Goal: Information Seeking & Learning: Learn about a topic

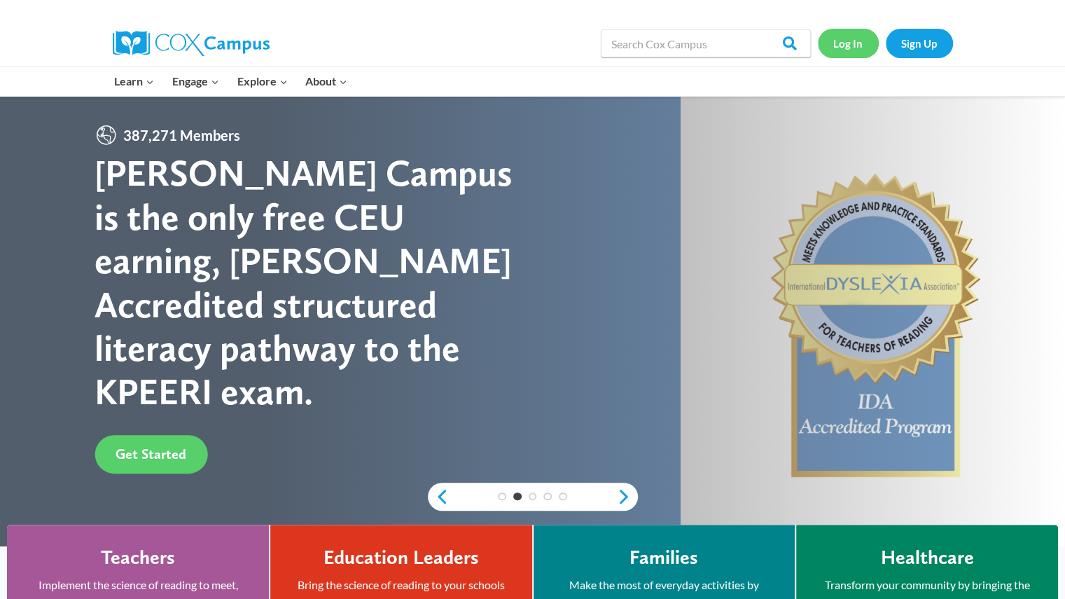
click at [857, 33] on link "Log In" at bounding box center [848, 43] width 61 height 29
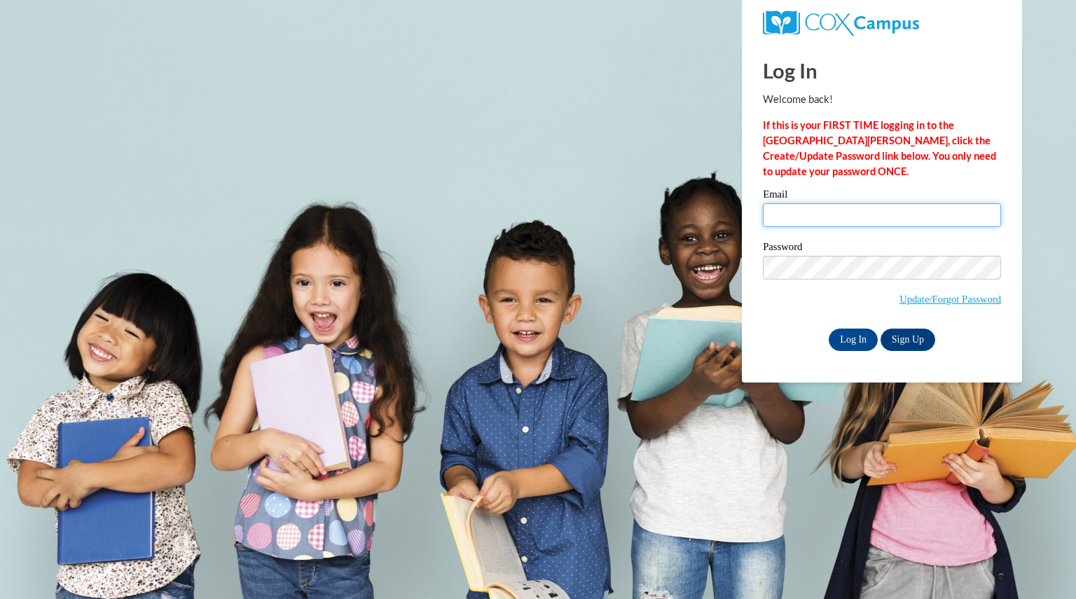
click at [859, 218] on input "Email" at bounding box center [882, 215] width 238 height 24
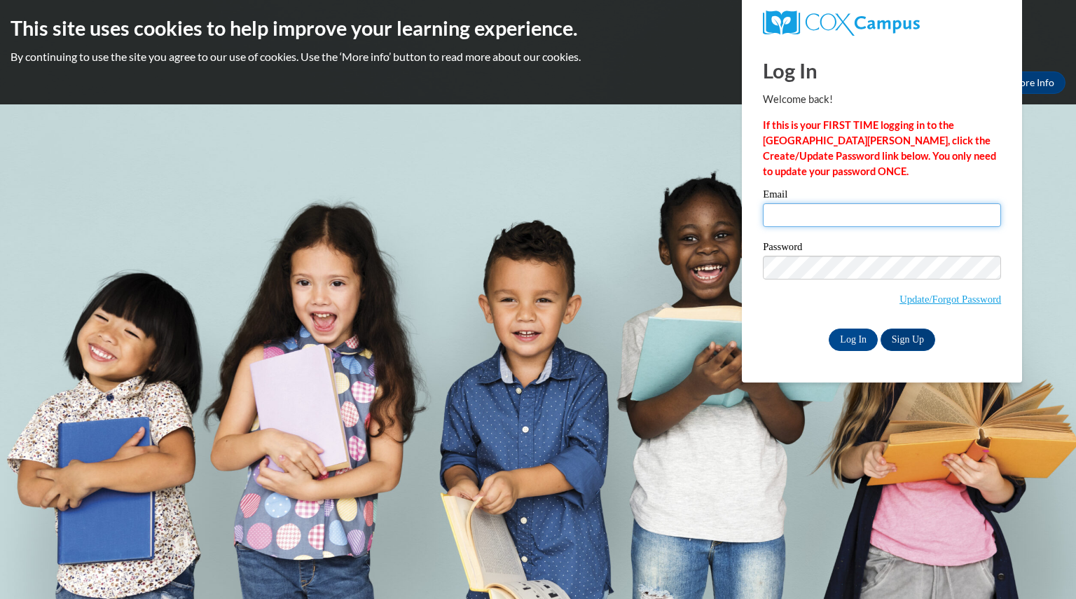
type input "peebleskelly@aasd.k12.wi.us"
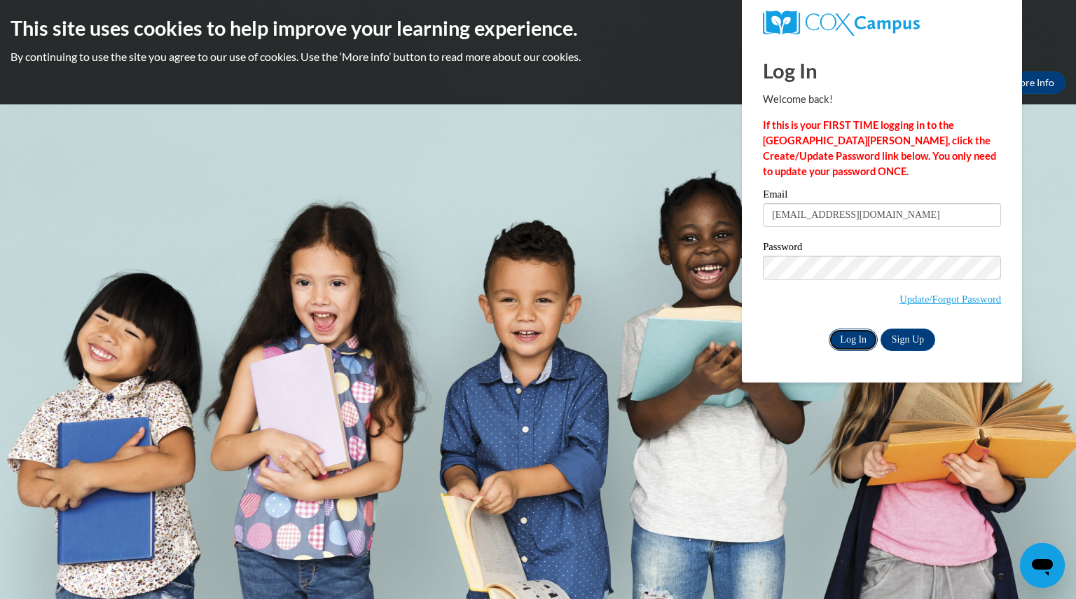
click at [853, 329] on input "Log In" at bounding box center [853, 340] width 49 height 22
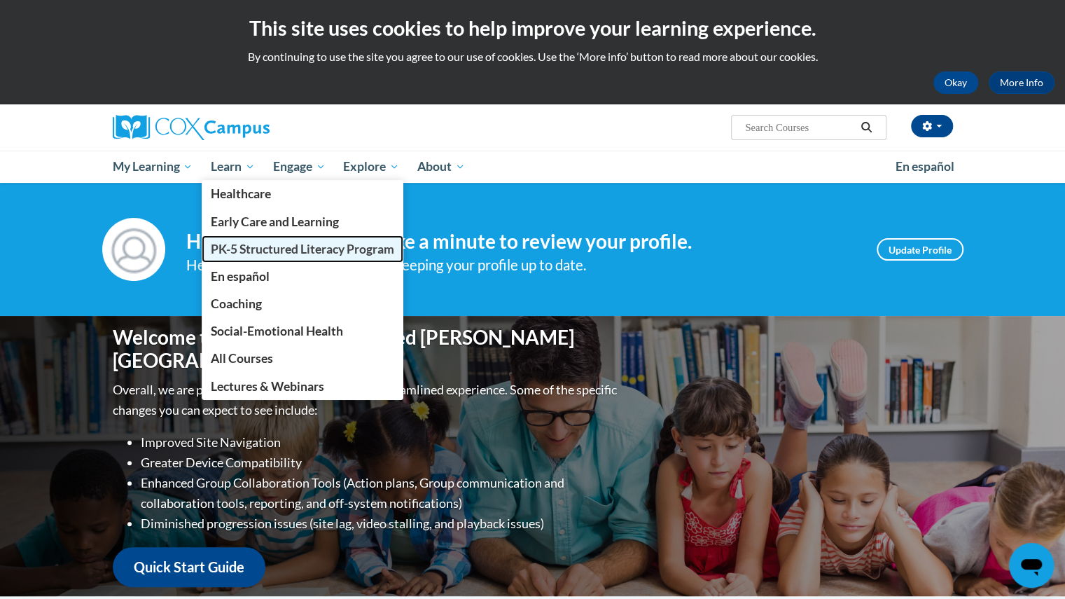
click at [241, 243] on span "PK-5 Structured Literacy Program" at bounding box center [303, 249] width 184 height 15
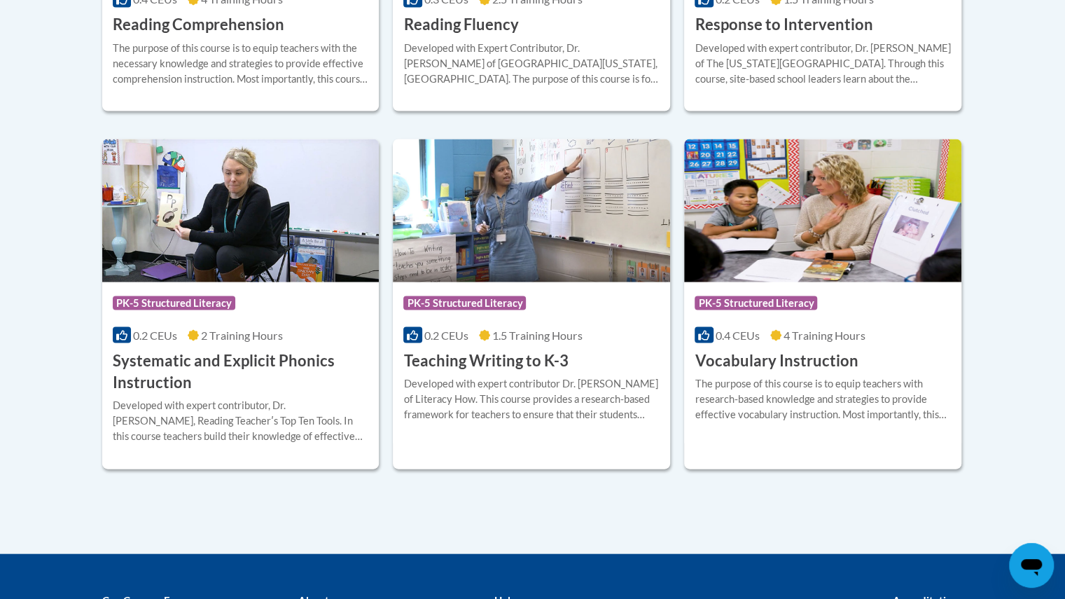
scroll to position [1576, 0]
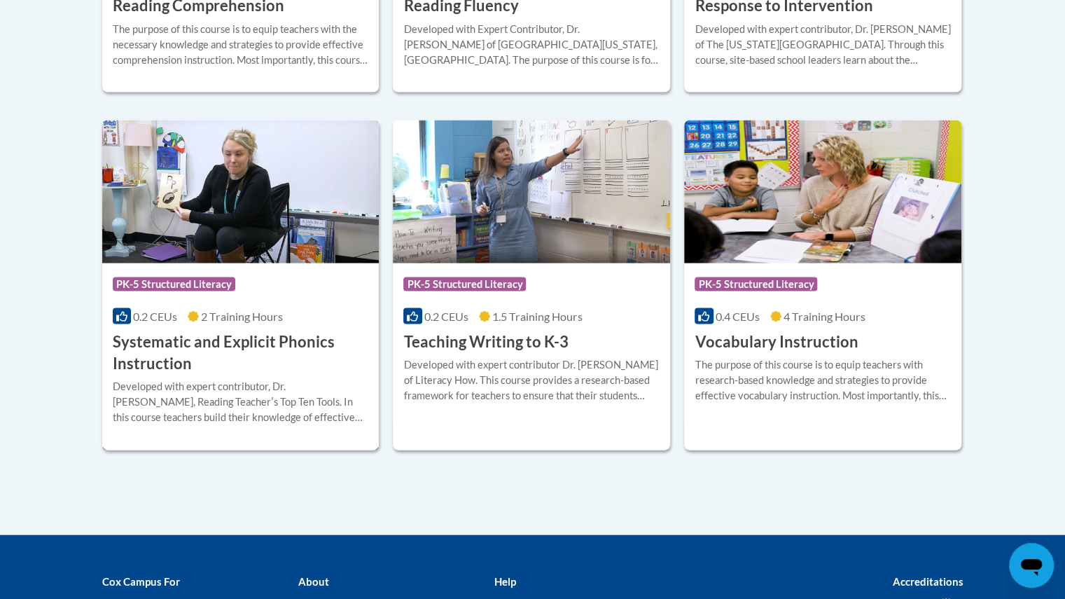
click at [200, 345] on h3 "Systematic and Explicit Phonics Instruction" at bounding box center [241, 352] width 256 height 43
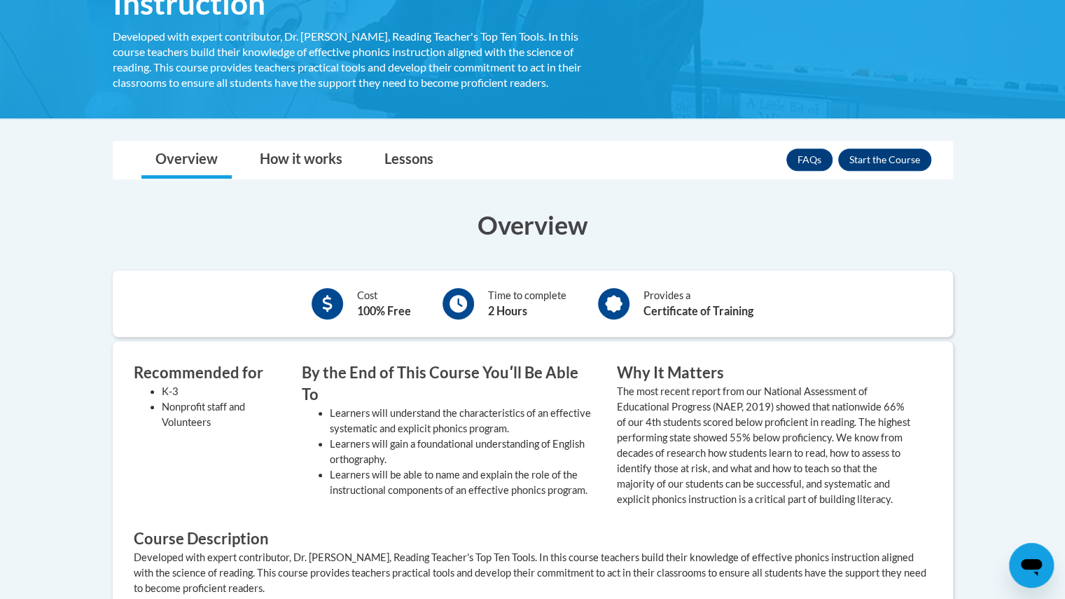
scroll to position [280, 0]
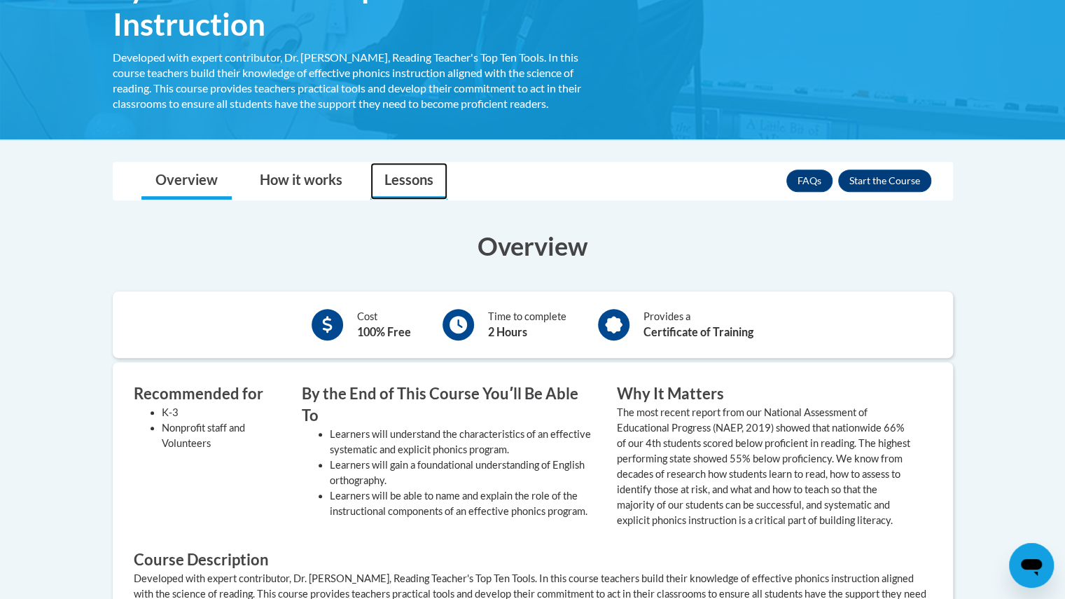
click at [405, 174] on link "Lessons" at bounding box center [409, 181] width 77 height 37
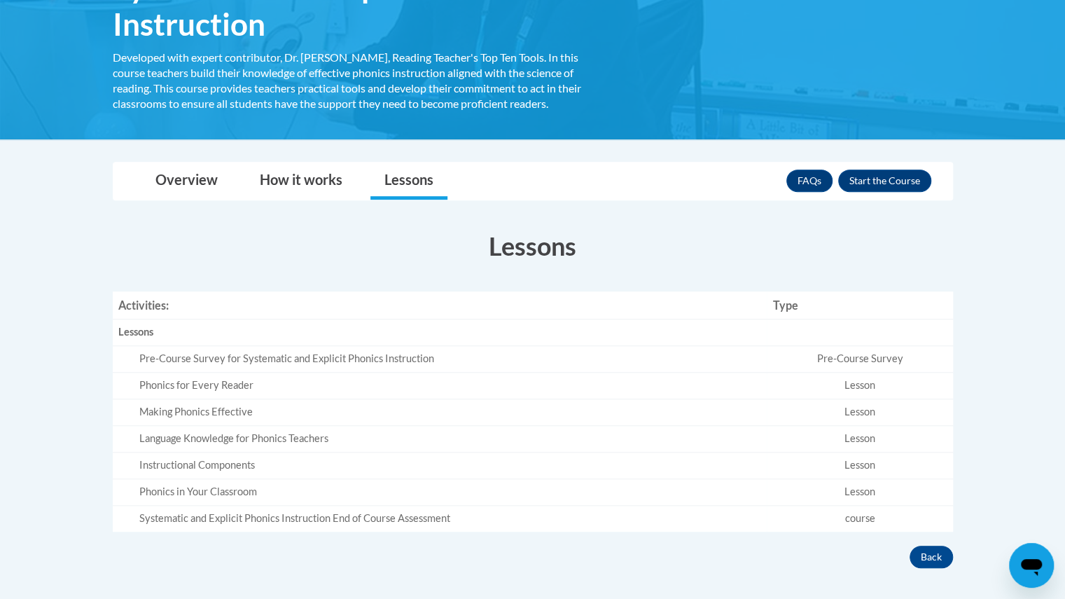
click at [317, 159] on body "This site uses cookies to help improve your learning experience. By continuing …" at bounding box center [532, 301] width 1065 height 1163
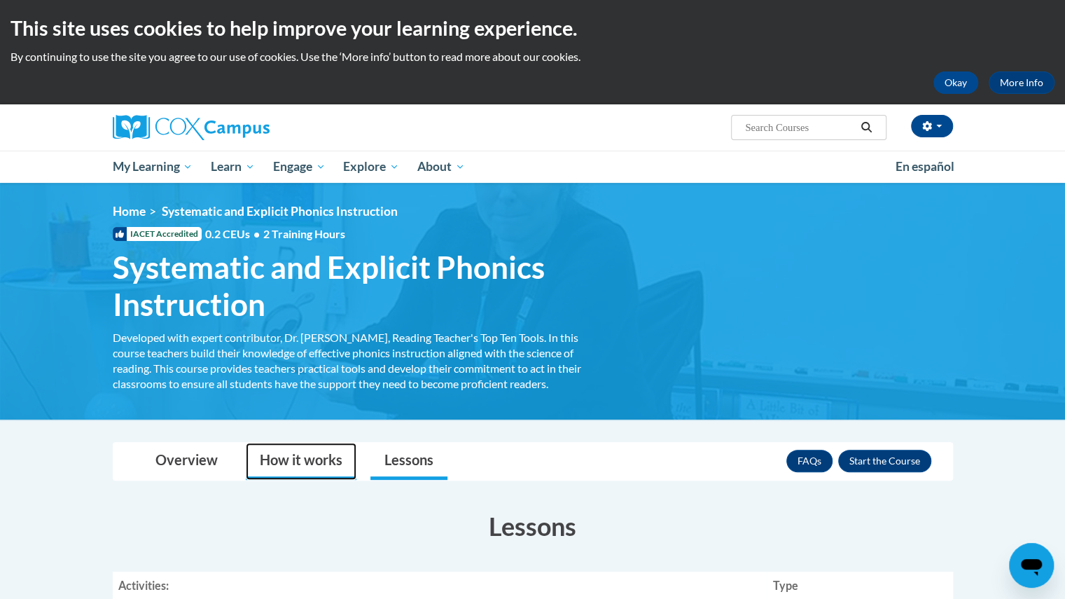
click at [312, 446] on link "How it works" at bounding box center [301, 461] width 111 height 37
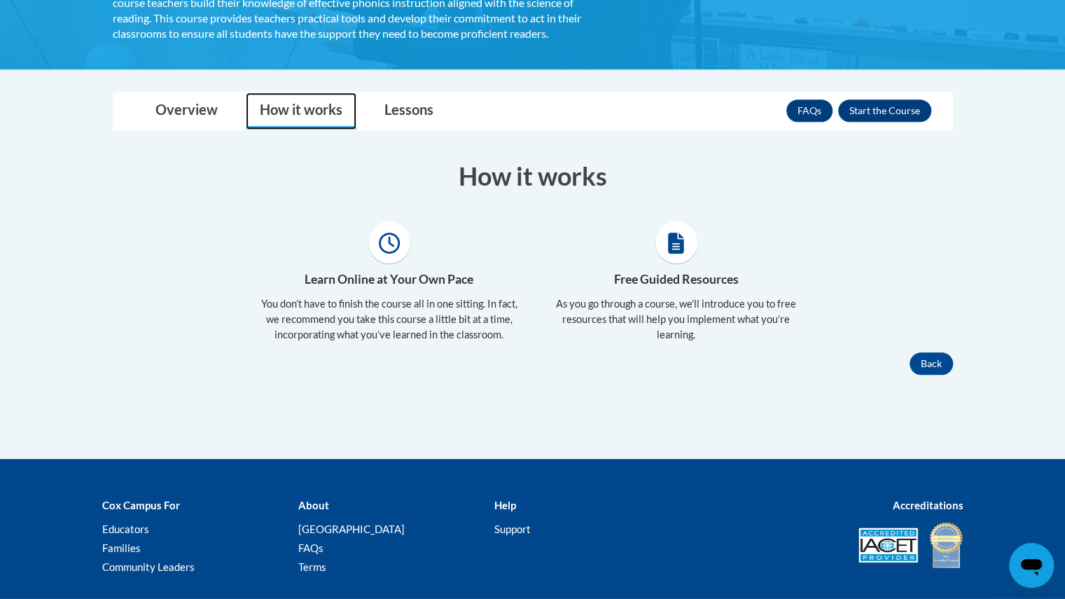
scroll to position [70, 0]
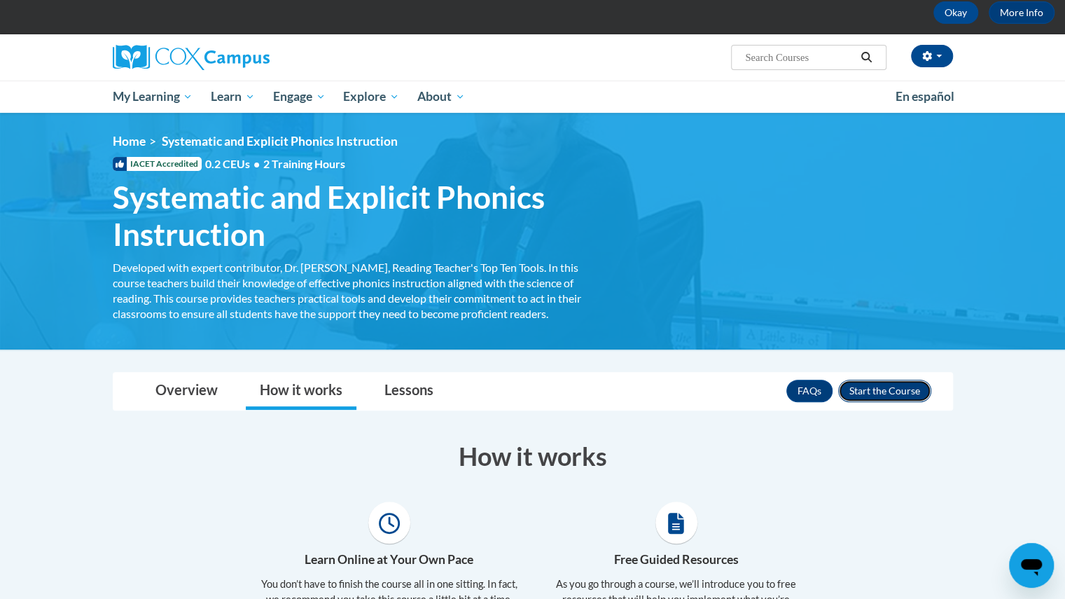
click at [871, 385] on button "Enroll" at bounding box center [884, 391] width 93 height 22
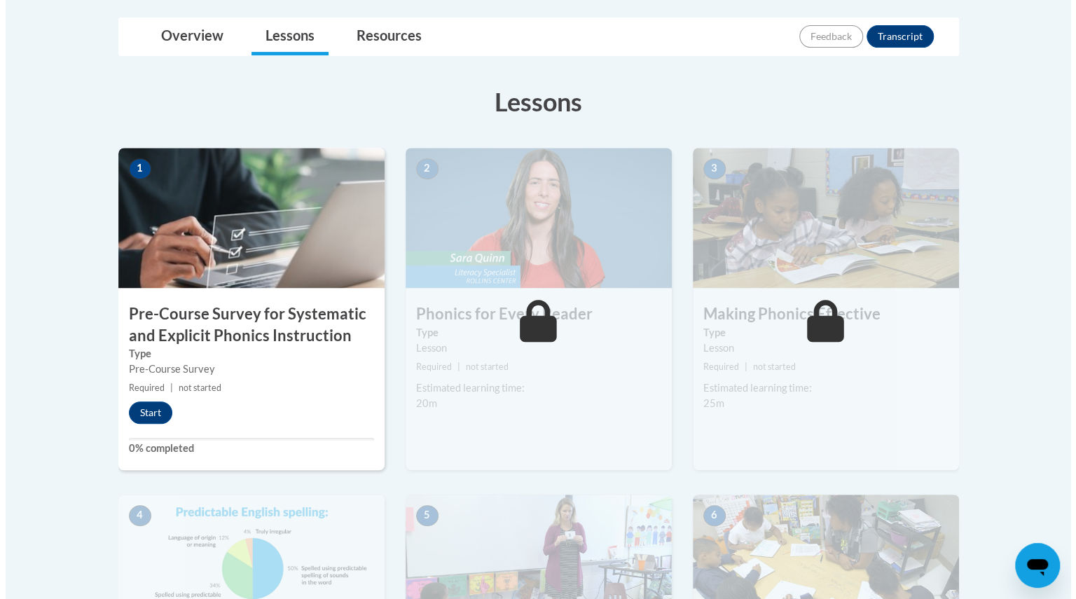
scroll to position [350, 0]
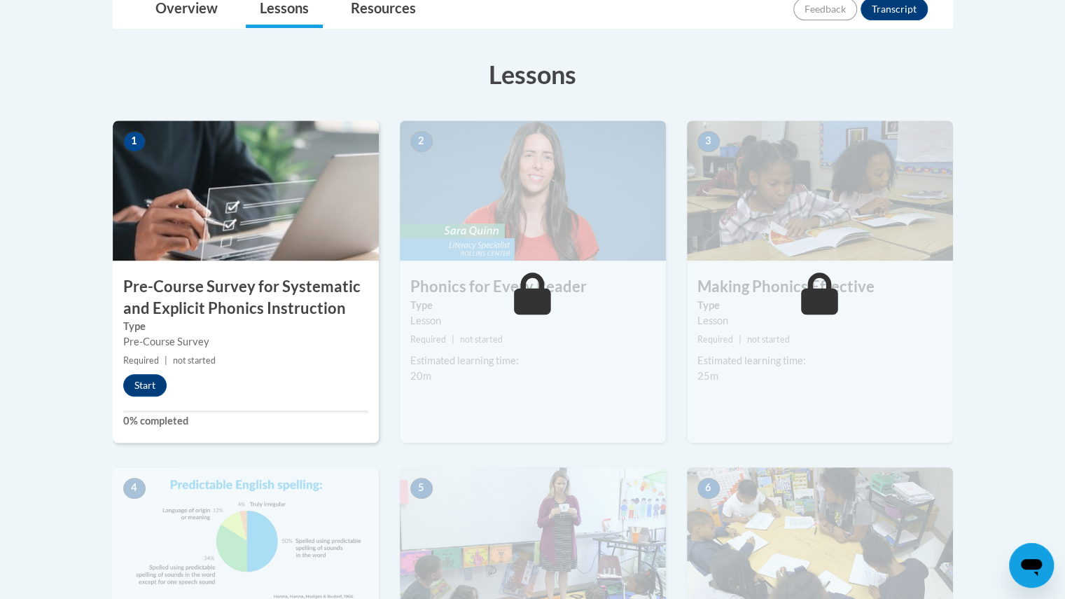
click at [132, 370] on div "1 Pre-Course Survey for Systematic and Explicit Phonics Instruction Type Pre-Co…" at bounding box center [246, 281] width 266 height 322
click at [134, 385] on button "Start" at bounding box center [144, 385] width 43 height 22
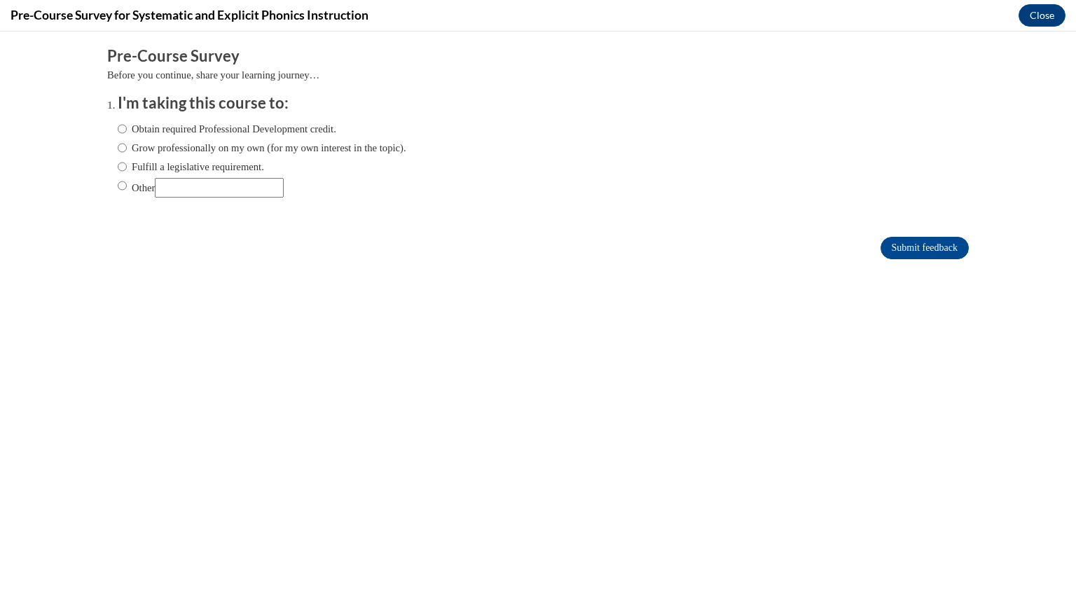
scroll to position [0, 0]
click at [129, 145] on label "Grow professionally on my own (for my own interest in the topic)." at bounding box center [262, 147] width 289 height 15
click at [127, 145] on input "Grow professionally on my own (for my own interest in the topic)." at bounding box center [122, 147] width 9 height 15
radio input "true"
click at [124, 166] on label "Fulfill a legislative requirement." at bounding box center [191, 166] width 146 height 15
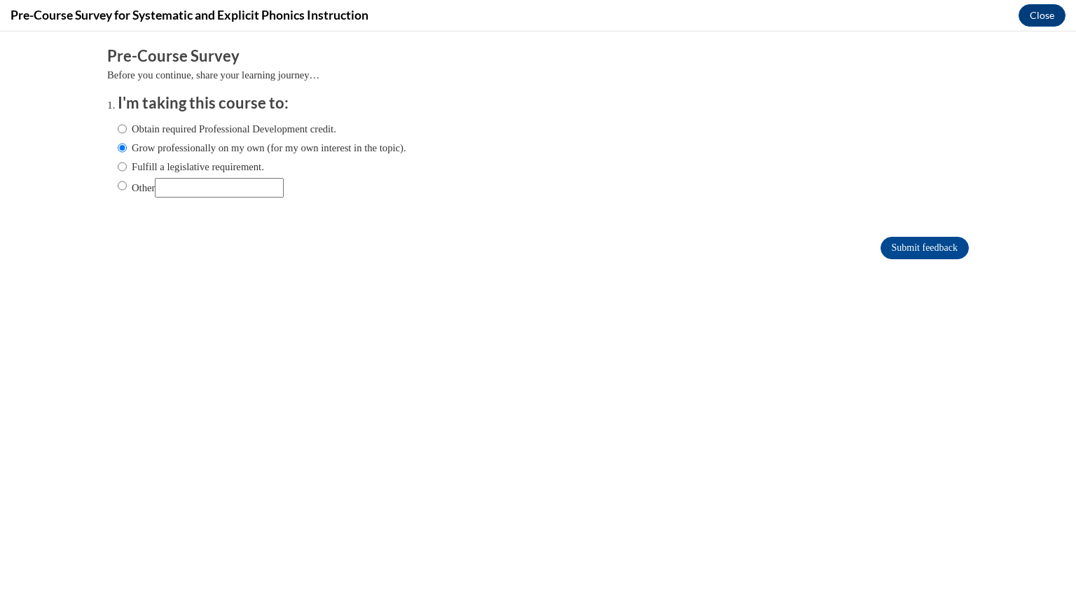
click at [124, 166] on input "Fulfill a legislative requirement." at bounding box center [122, 166] width 9 height 15
radio input "true"
click at [958, 254] on div "Submit feedback" at bounding box center [538, 248] width 862 height 22
click at [942, 249] on input "Submit feedback" at bounding box center [924, 248] width 88 height 22
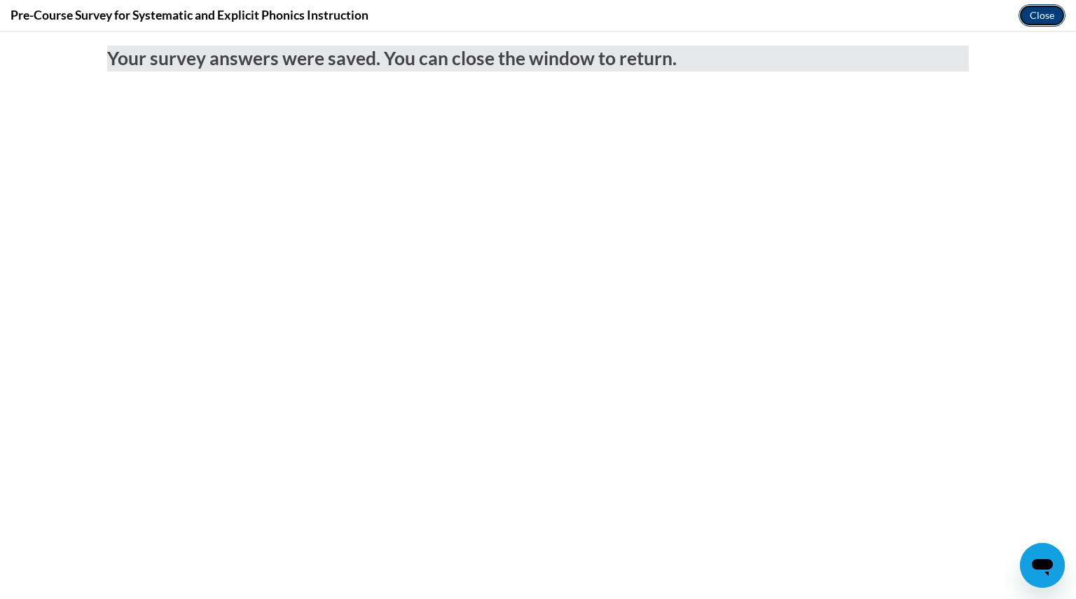
click at [1042, 9] on button "Close" at bounding box center [1041, 15] width 47 height 22
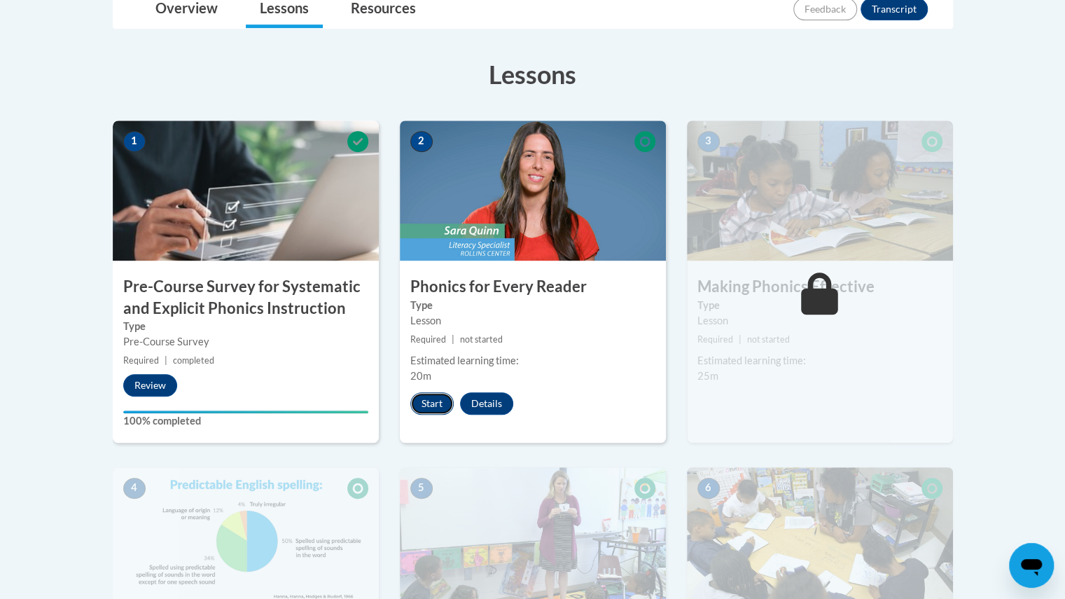
click at [433, 405] on button "Start" at bounding box center [431, 403] width 43 height 22
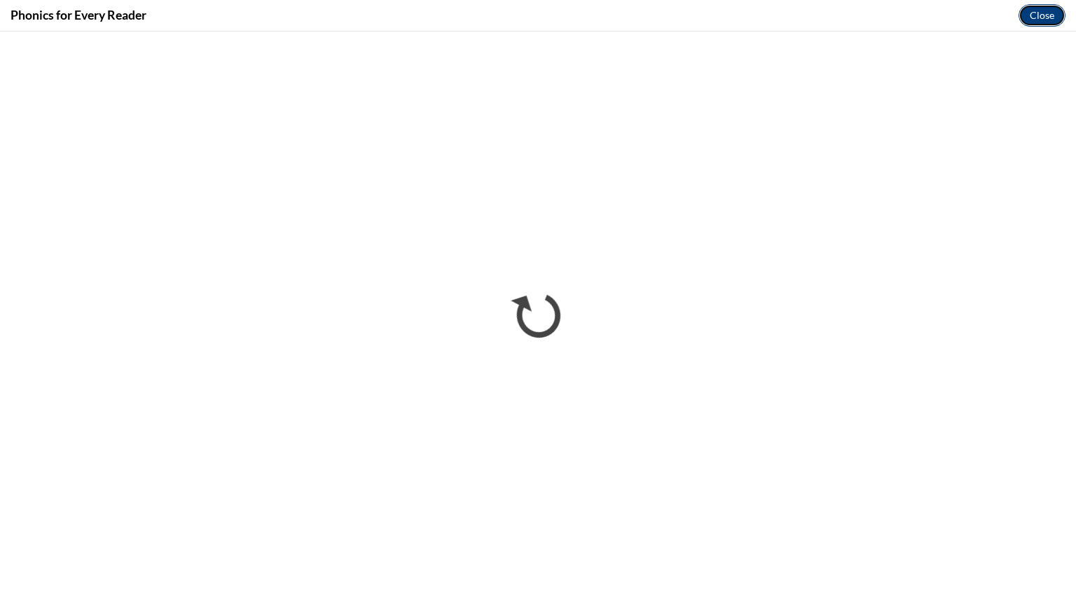
click at [1051, 11] on button "Close" at bounding box center [1041, 15] width 47 height 22
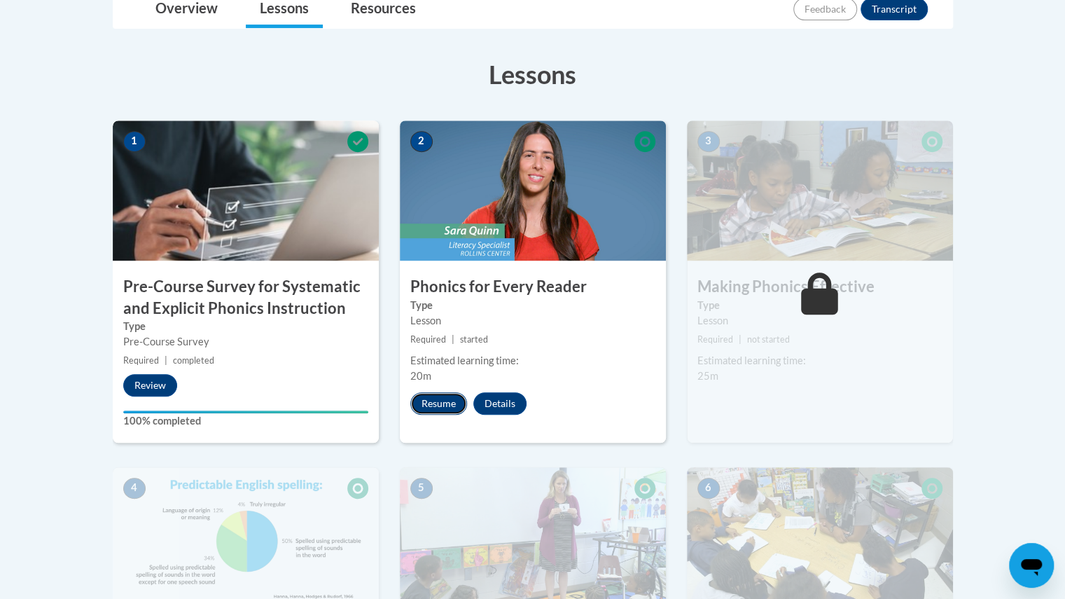
click at [417, 400] on button "Resume" at bounding box center [438, 403] width 57 height 22
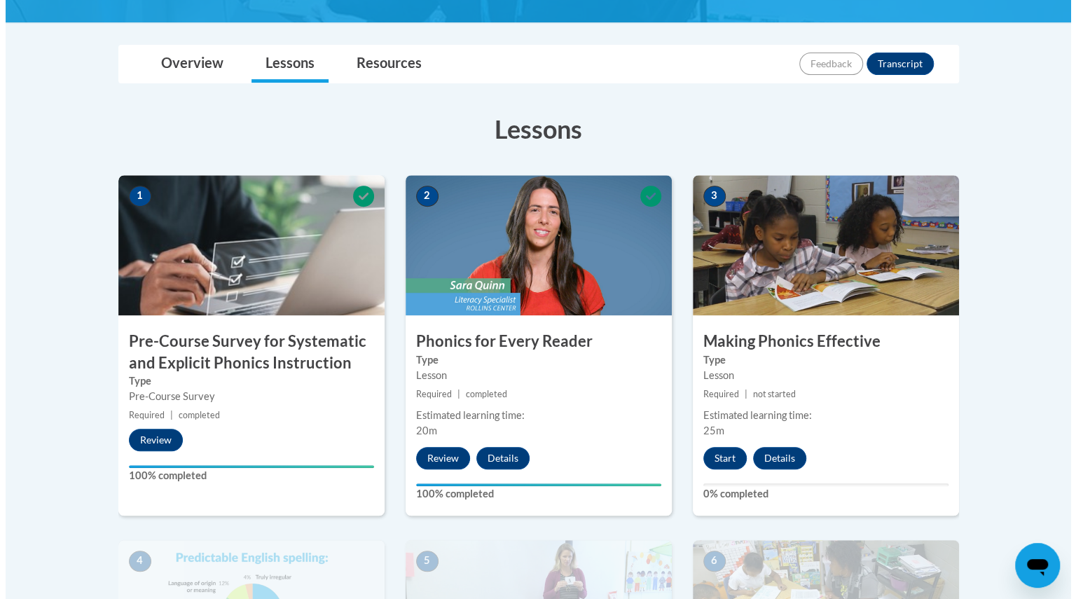
scroll to position [350, 0]
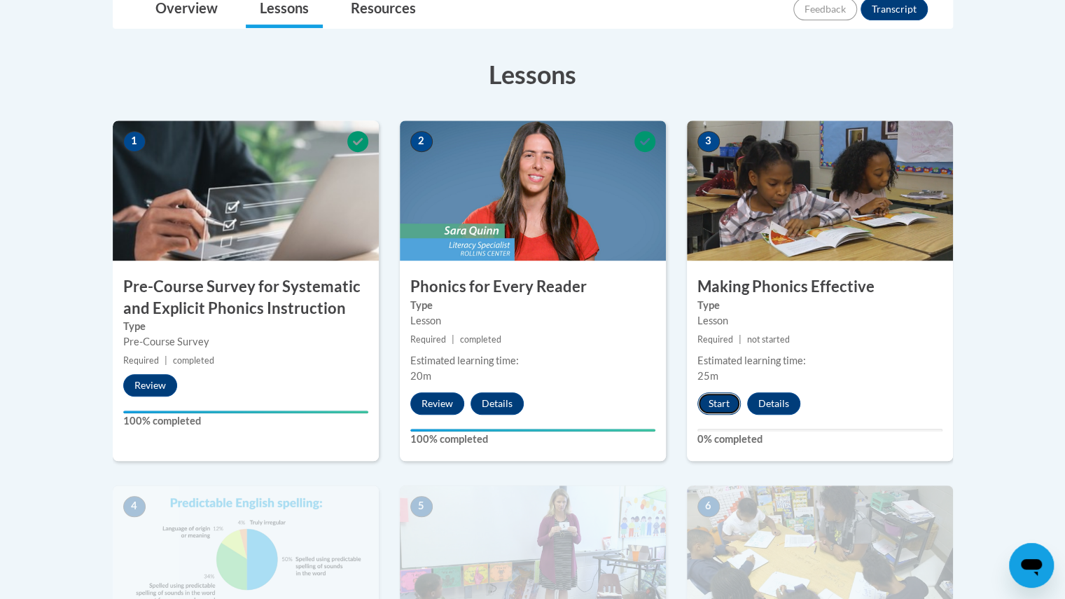
click at [719, 403] on button "Start" at bounding box center [719, 403] width 43 height 22
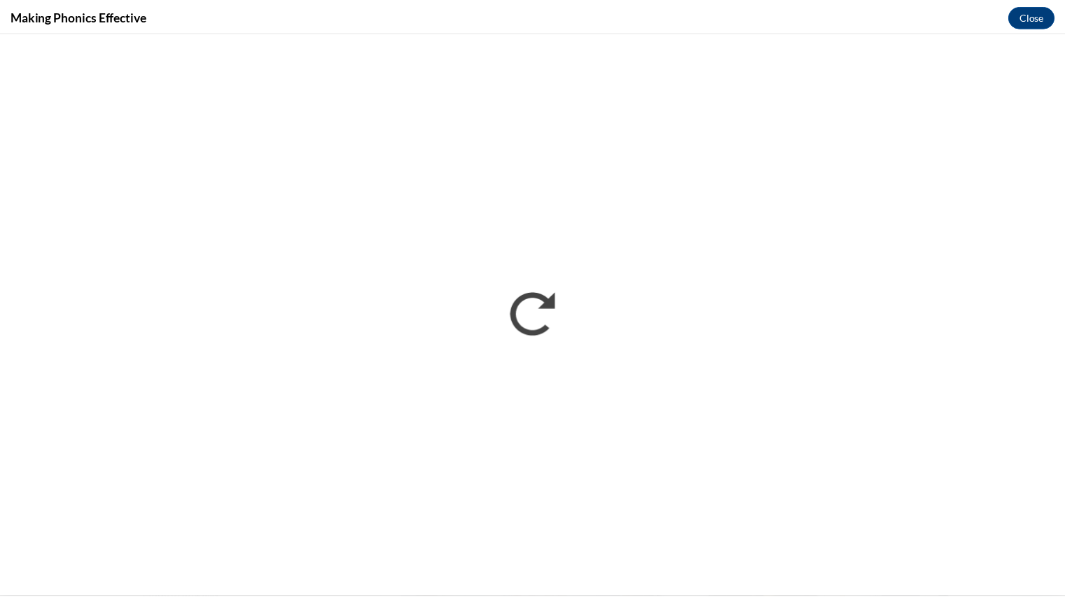
scroll to position [0, 0]
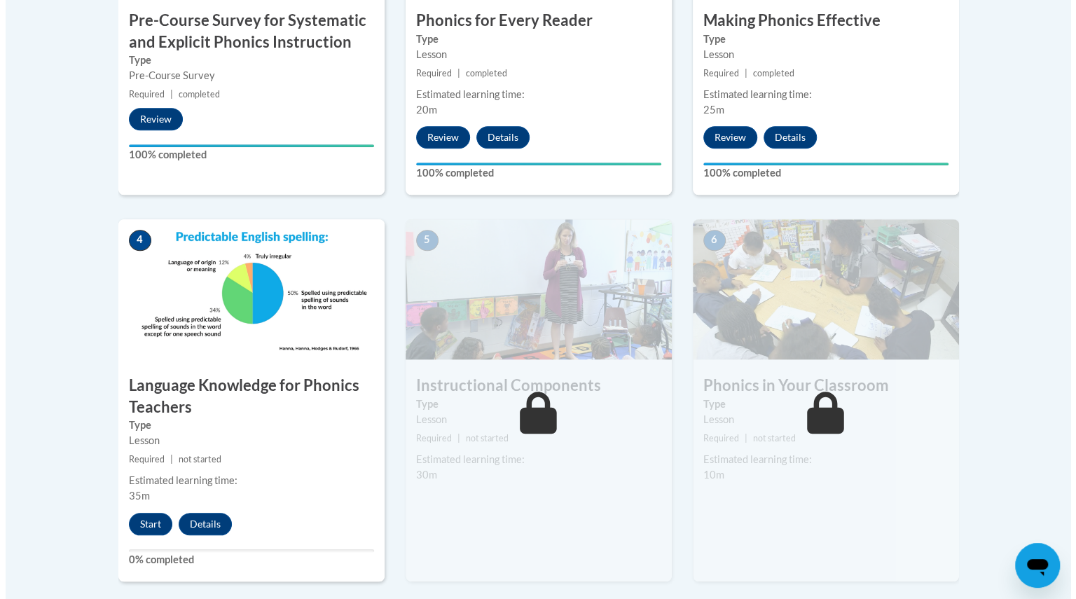
scroll to position [700, 0]
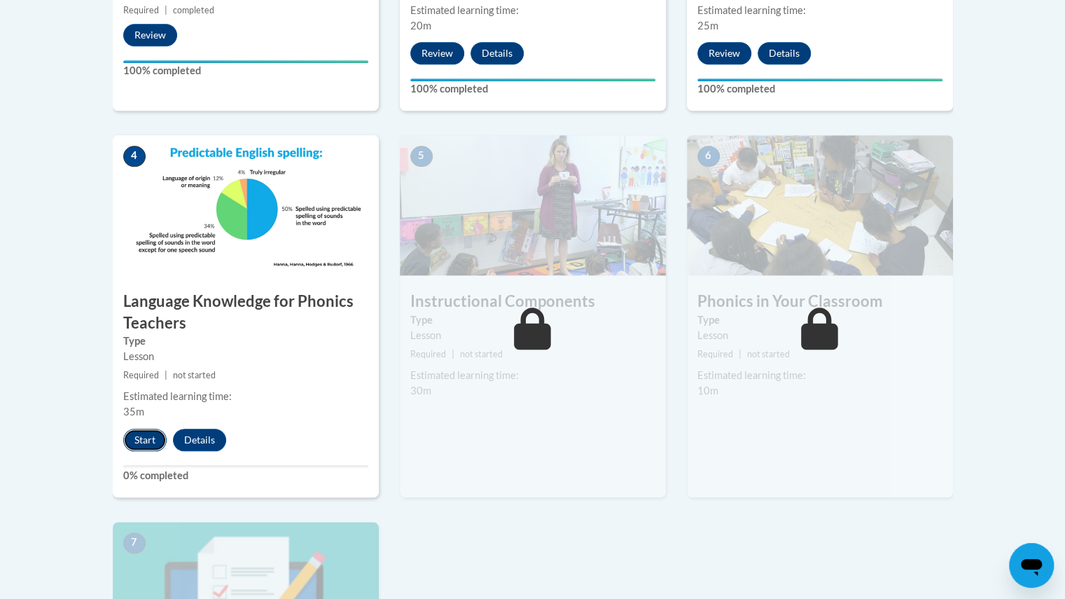
click at [131, 436] on button "Start" at bounding box center [144, 440] width 43 height 22
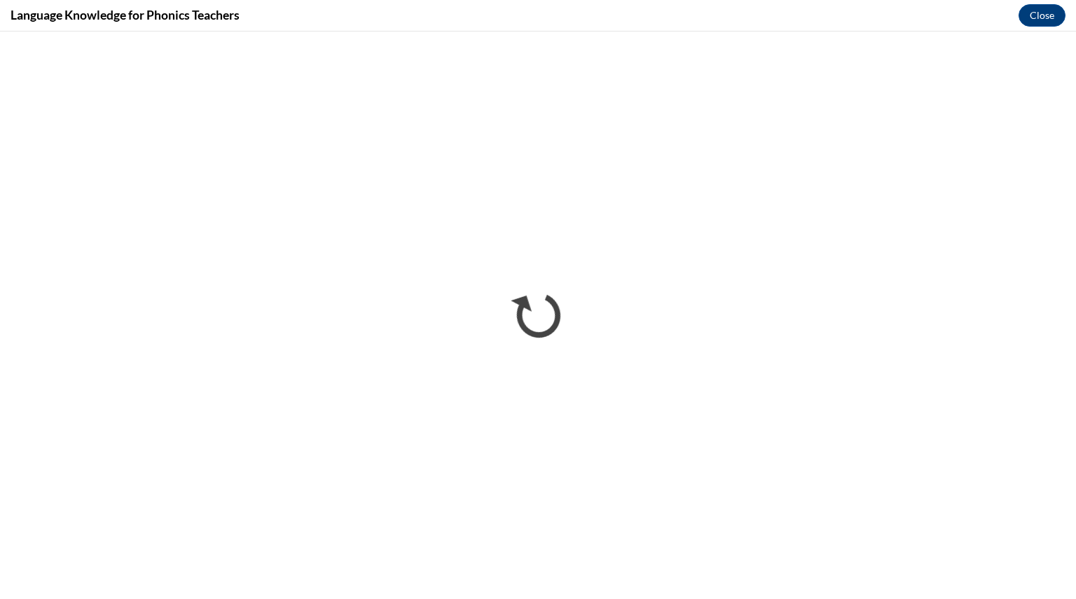
scroll to position [0, 0]
click at [549, 2] on div "Language Knowledge for Phonics Teachers Close" at bounding box center [538, 16] width 1076 height 32
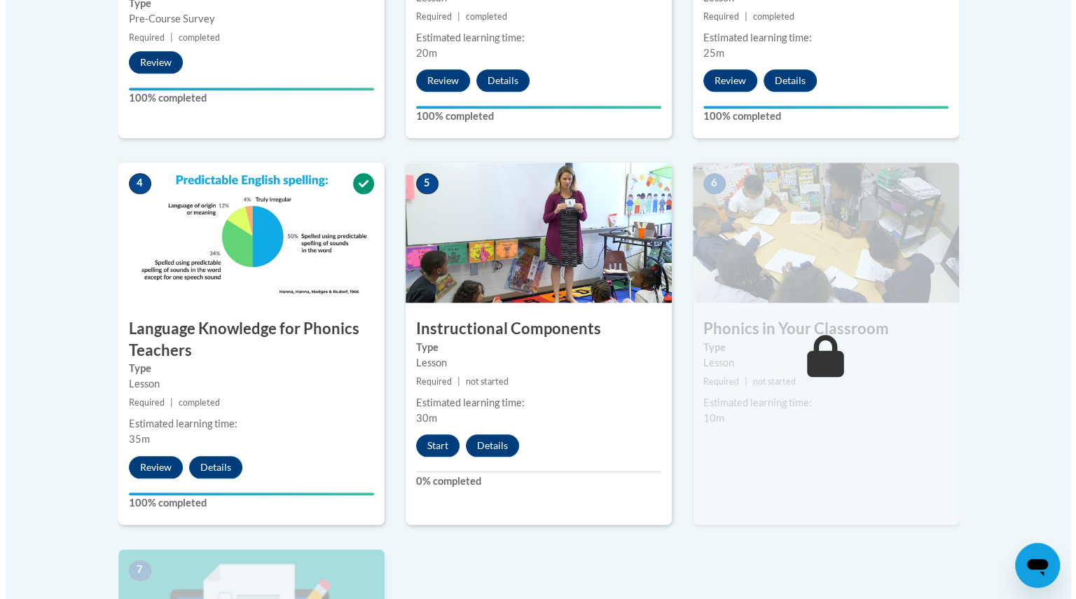
scroll to position [679, 0]
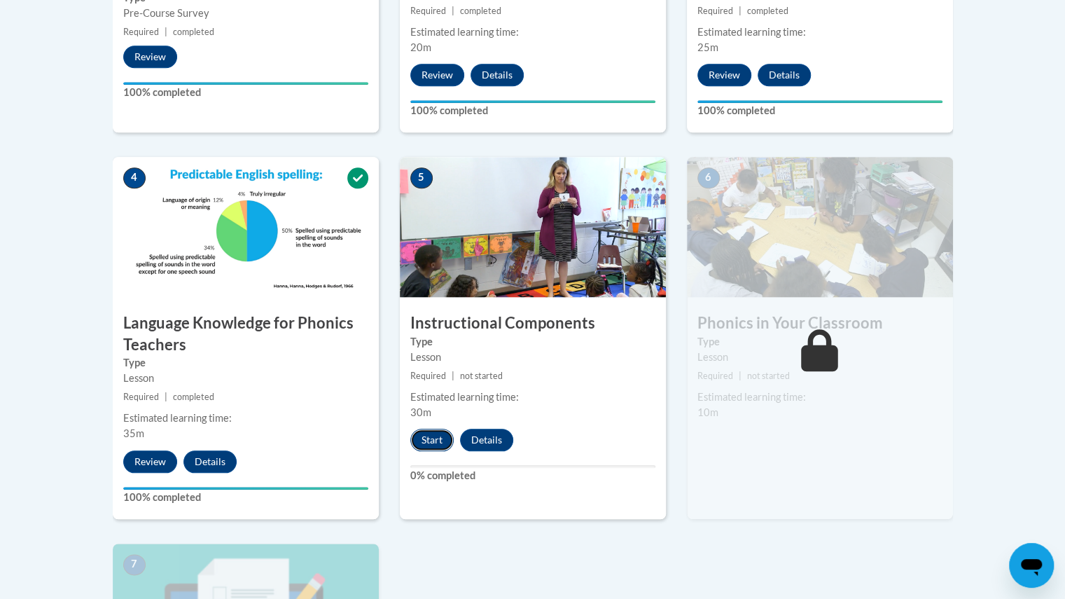
click at [434, 436] on button "Start" at bounding box center [431, 440] width 43 height 22
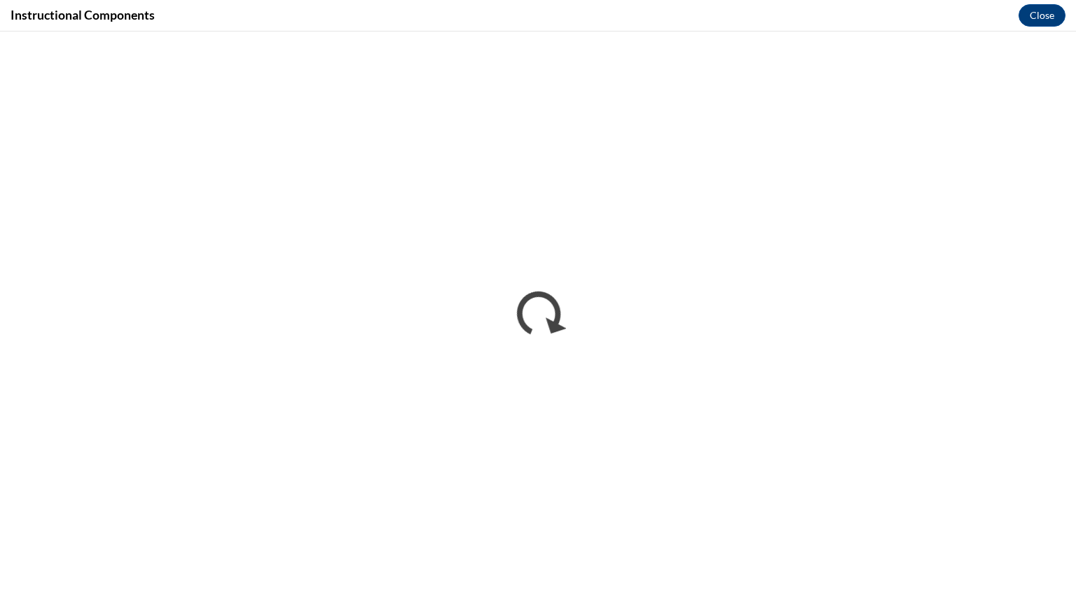
scroll to position [0, 0]
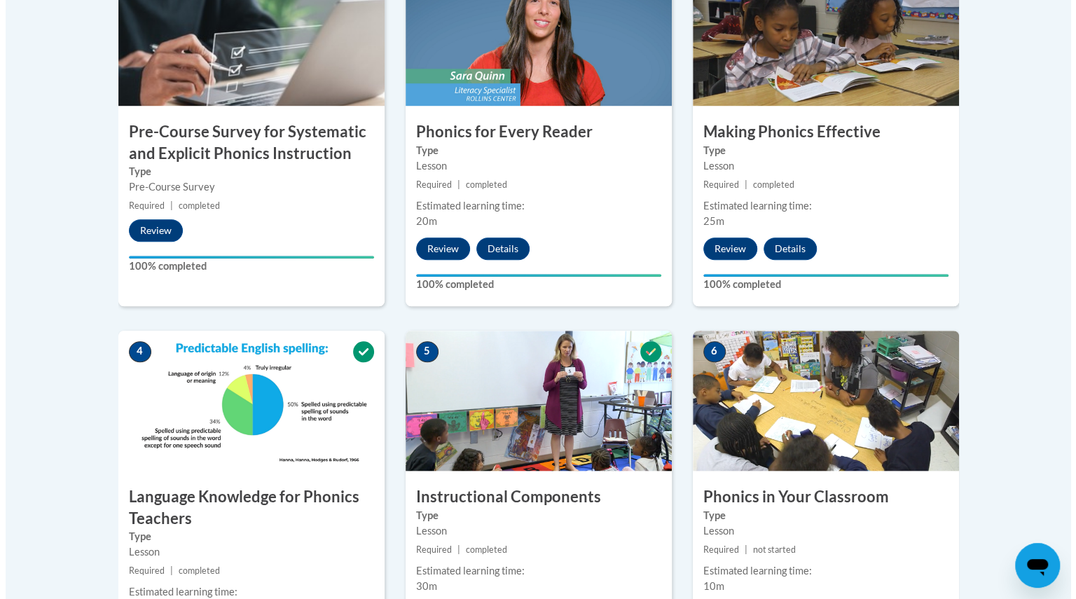
scroll to position [700, 0]
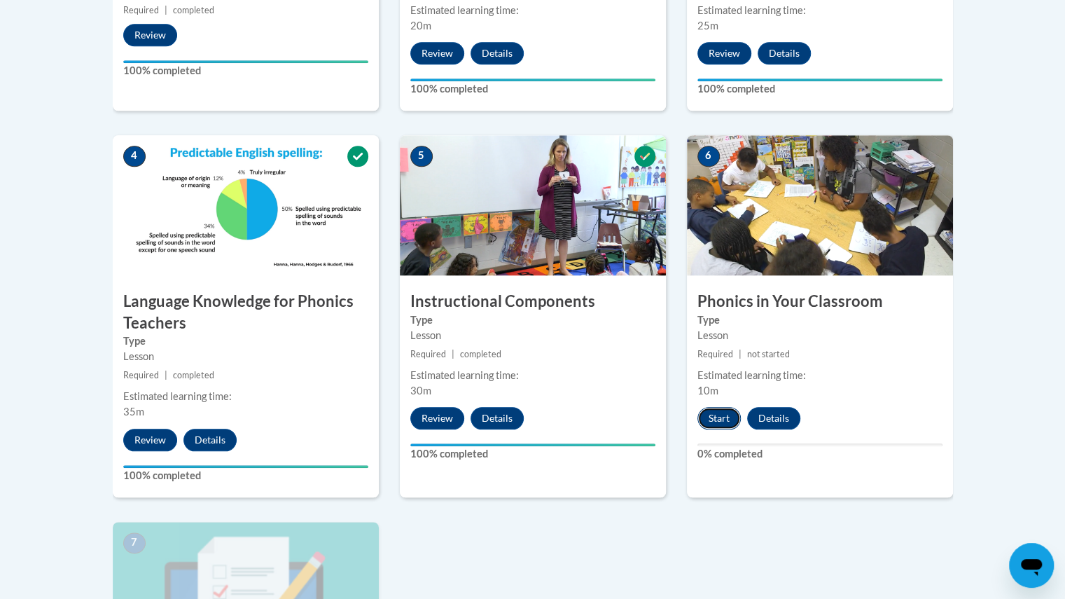
click at [715, 422] on button "Start" at bounding box center [719, 418] width 43 height 22
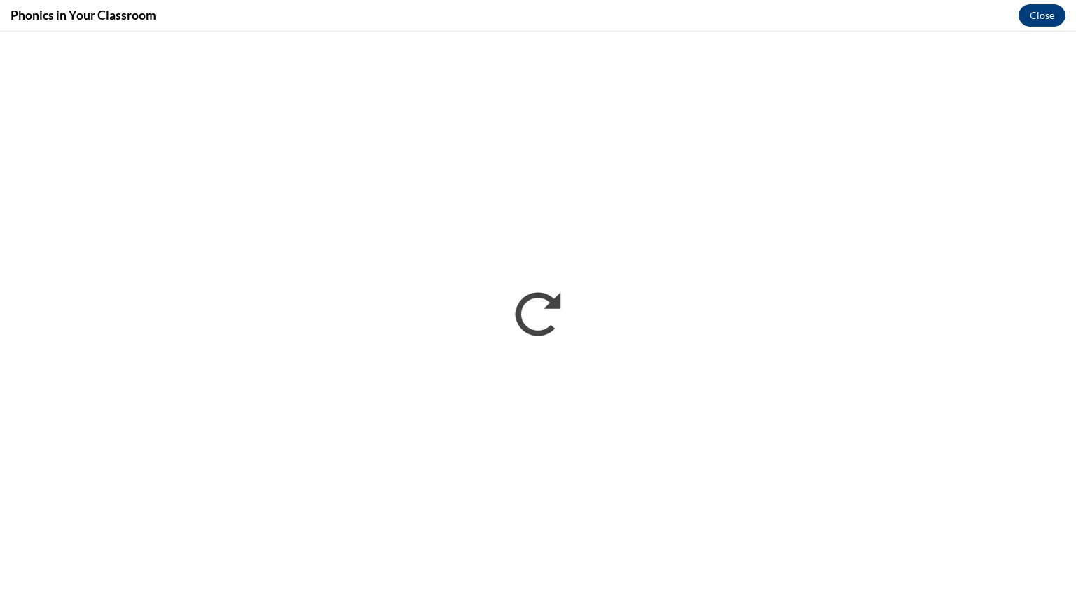
scroll to position [0, 0]
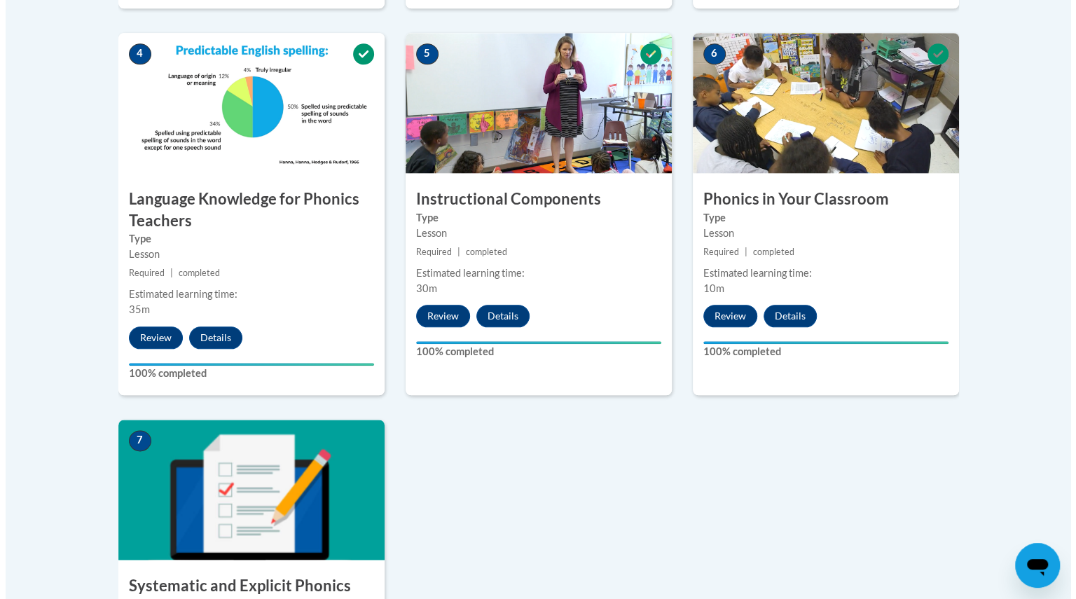
scroll to position [1293, 0]
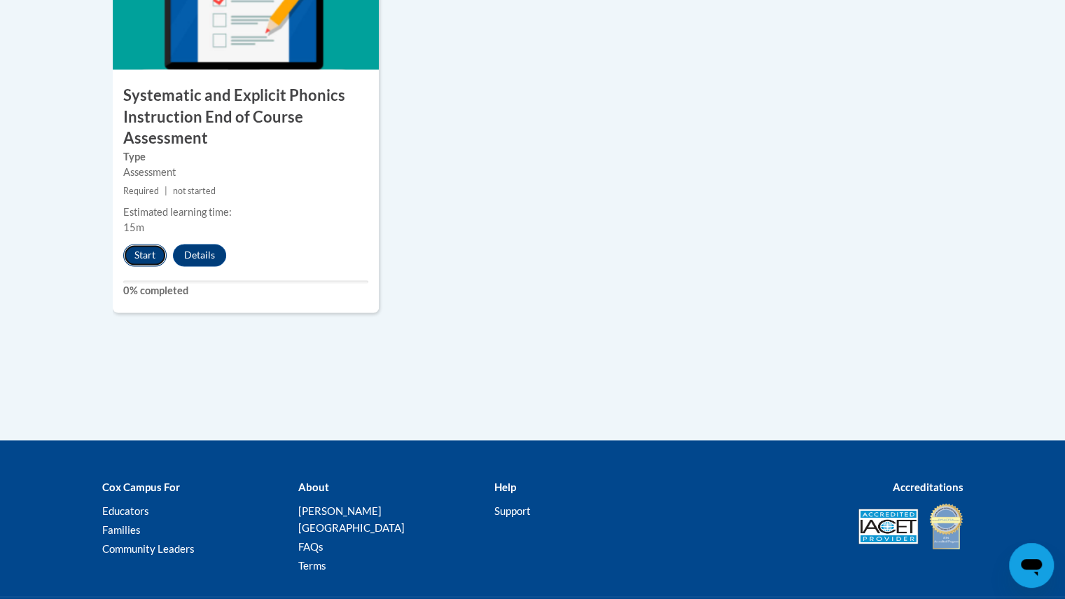
click at [149, 254] on button "Start" at bounding box center [144, 255] width 43 height 22
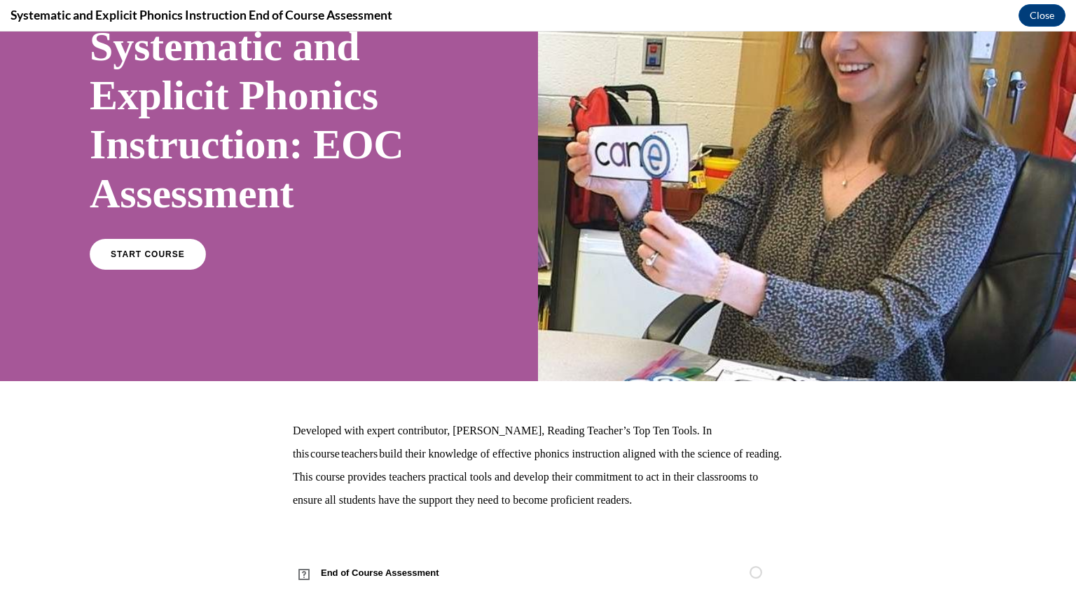
scroll to position [140, 0]
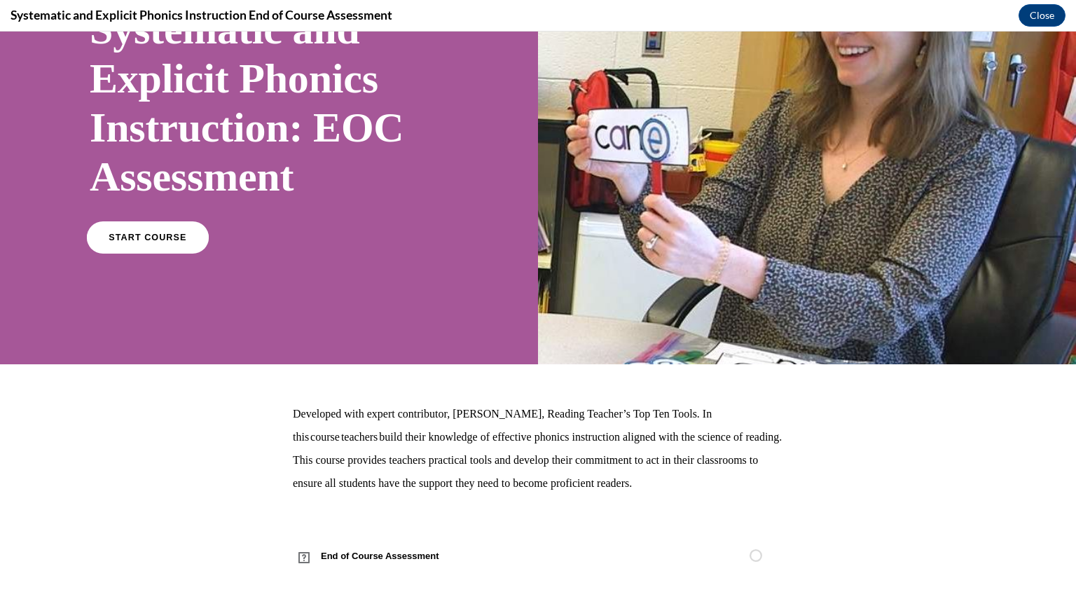
click at [143, 234] on span "START COURSE" at bounding box center [148, 238] width 78 height 11
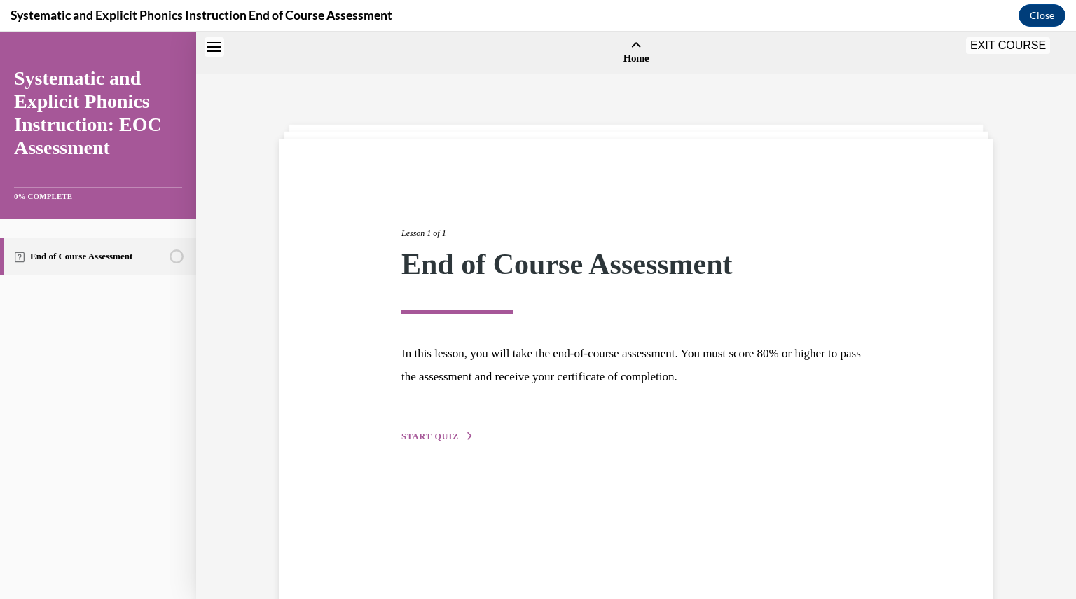
scroll to position [43, 0]
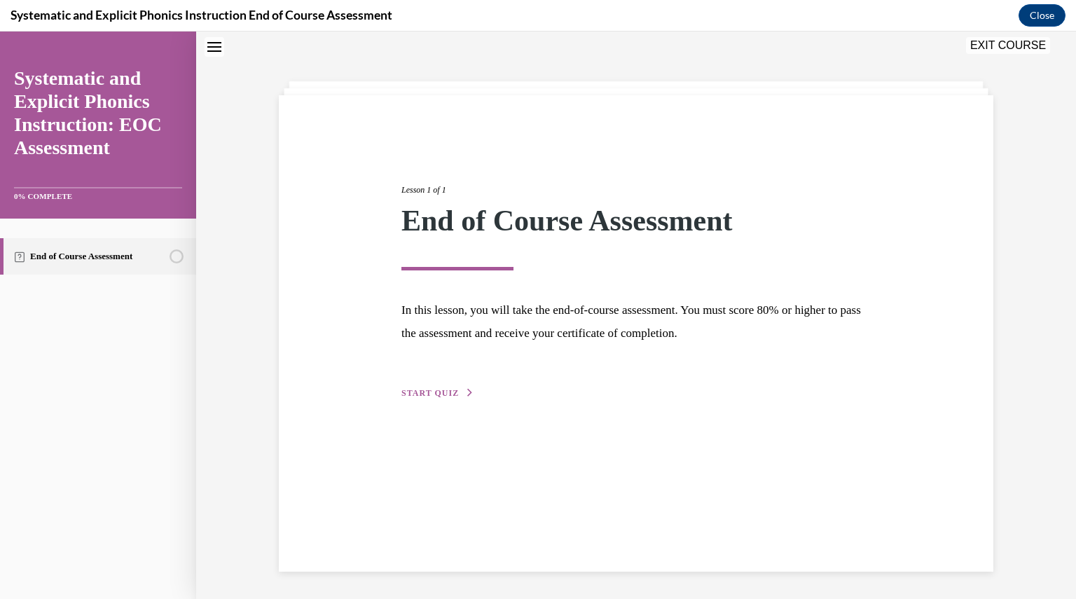
click at [446, 389] on span "START QUIZ" at bounding box center [429, 393] width 57 height 10
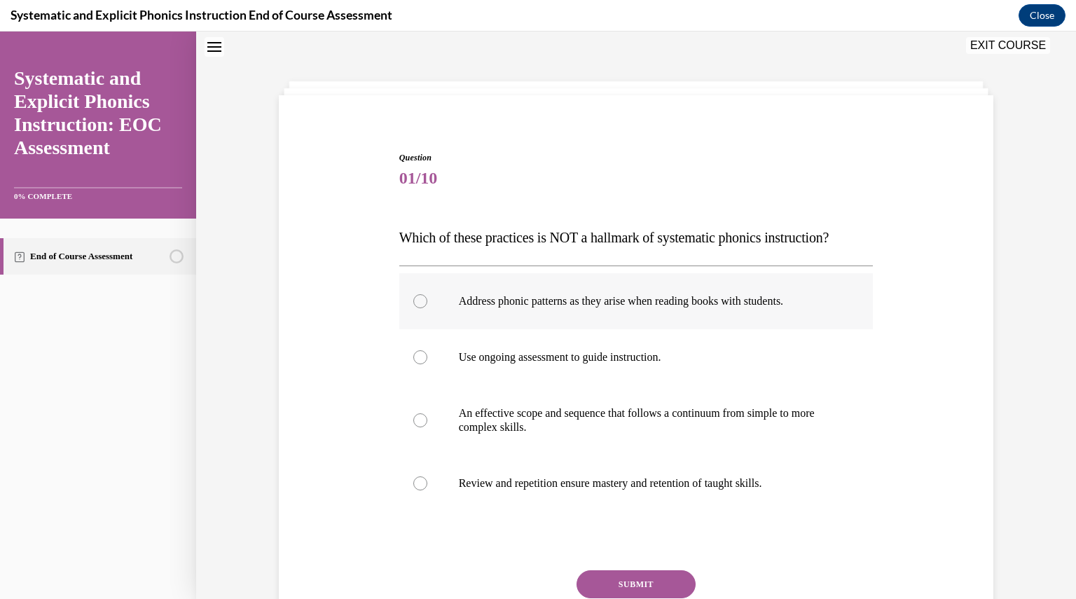
click at [527, 303] on p "Address phonic patterns as they arise when reading books with students." at bounding box center [649, 301] width 380 height 14
click at [656, 579] on button "SUBMIT" at bounding box center [635, 584] width 119 height 28
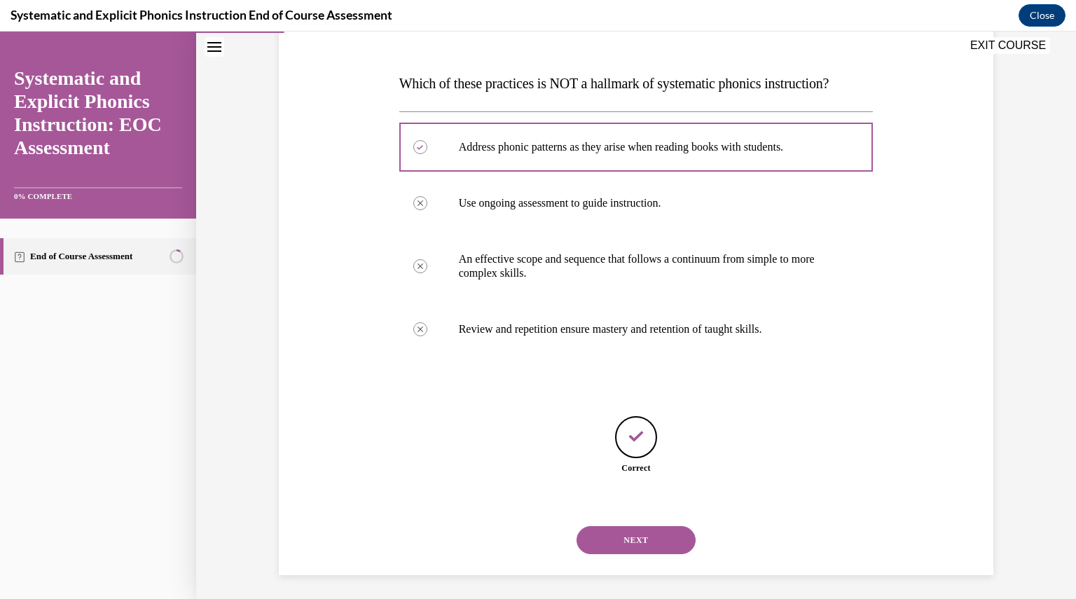
scroll to position [201, 0]
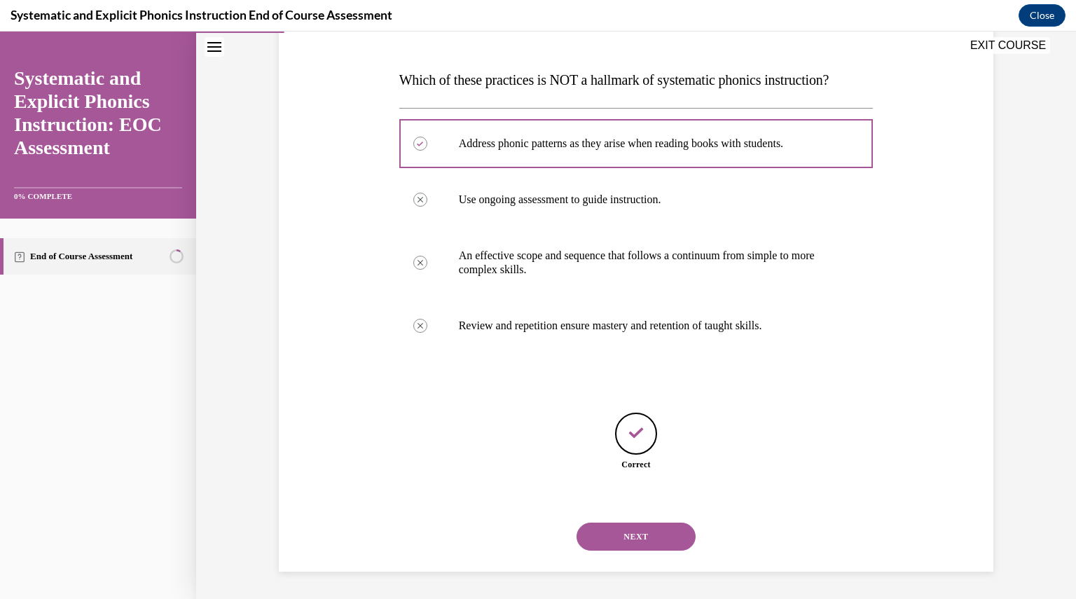
click at [642, 537] on button "NEXT" at bounding box center [635, 537] width 119 height 28
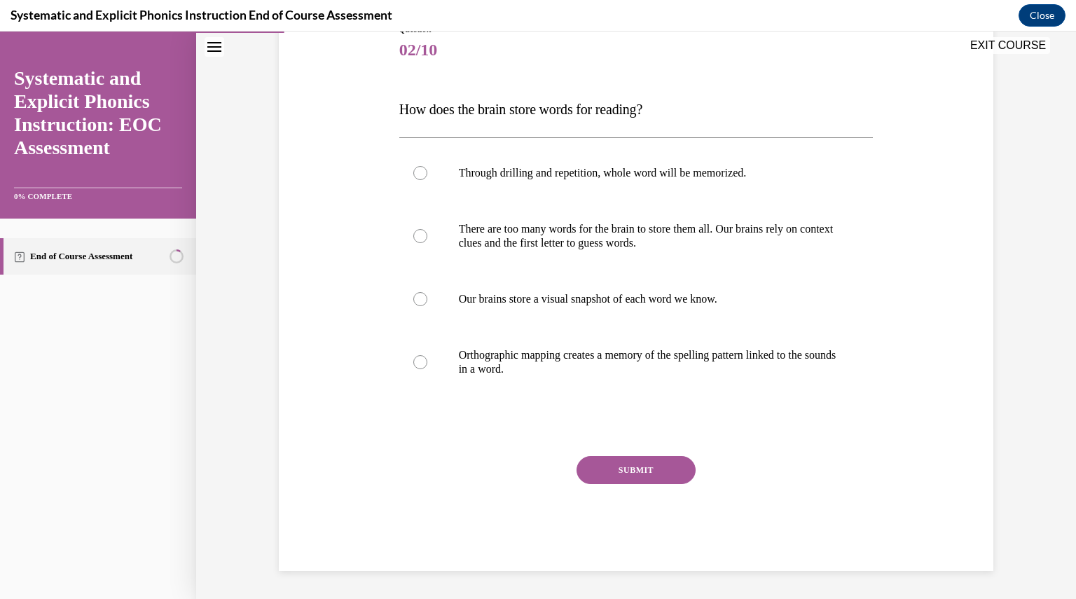
scroll to position [156, 0]
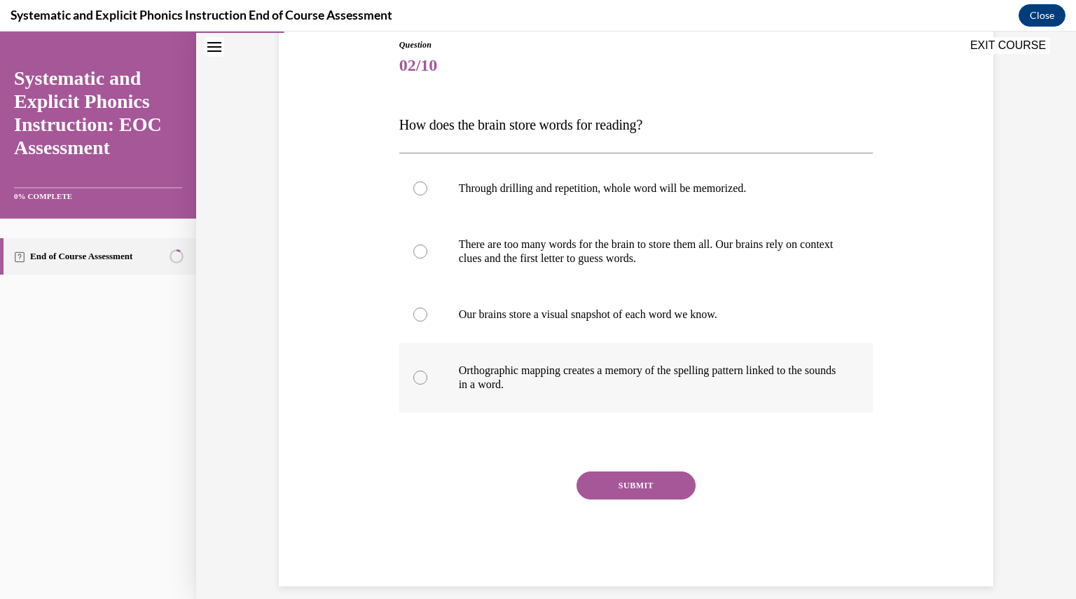
click at [478, 406] on div at bounding box center [636, 378] width 474 height 70
click at [595, 496] on button "SUBMIT" at bounding box center [635, 485] width 119 height 28
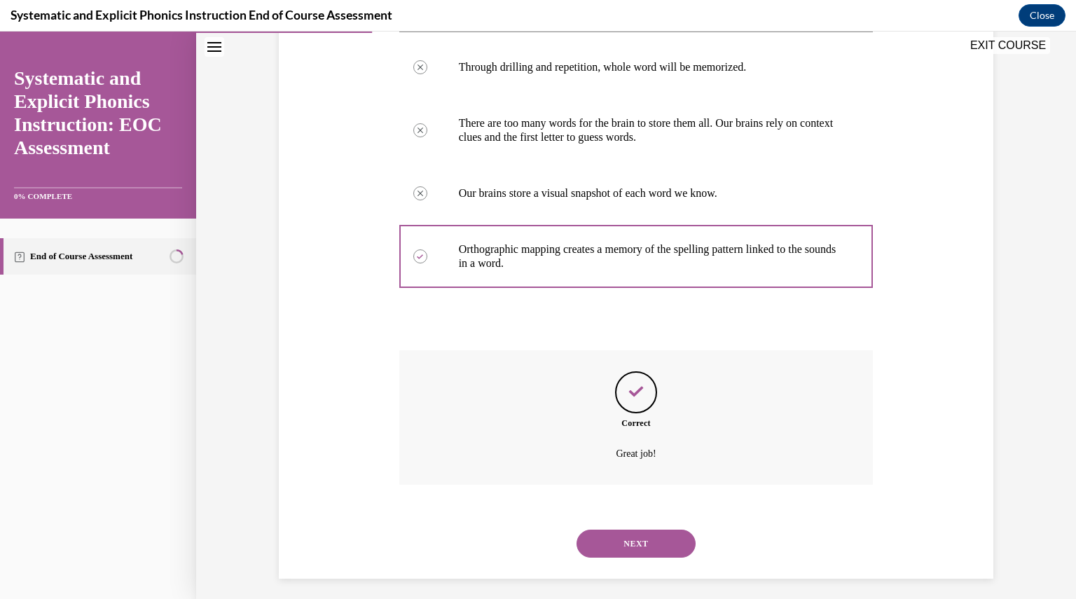
scroll to position [284, 0]
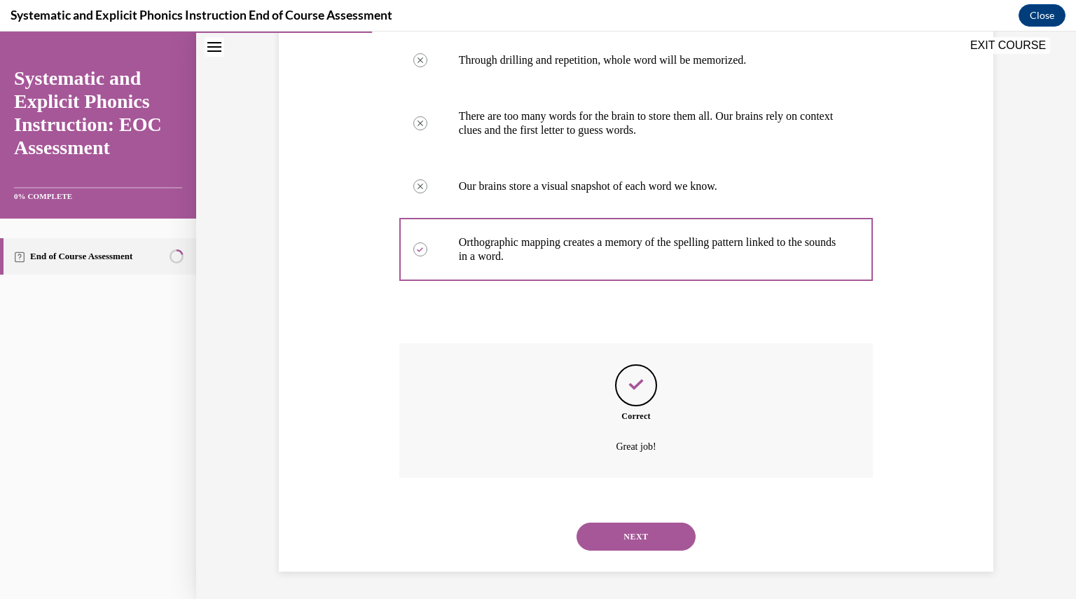
click at [595, 526] on button "NEXT" at bounding box center [635, 537] width 119 height 28
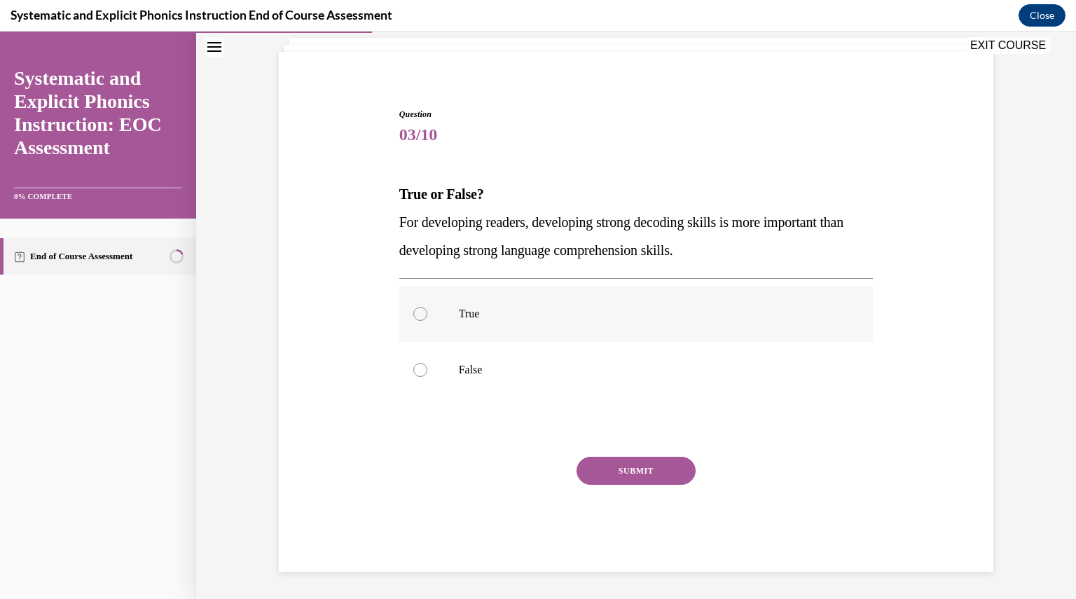
click at [548, 324] on div at bounding box center [636, 314] width 474 height 56
click at [642, 462] on button "SUBMIT" at bounding box center [635, 471] width 119 height 28
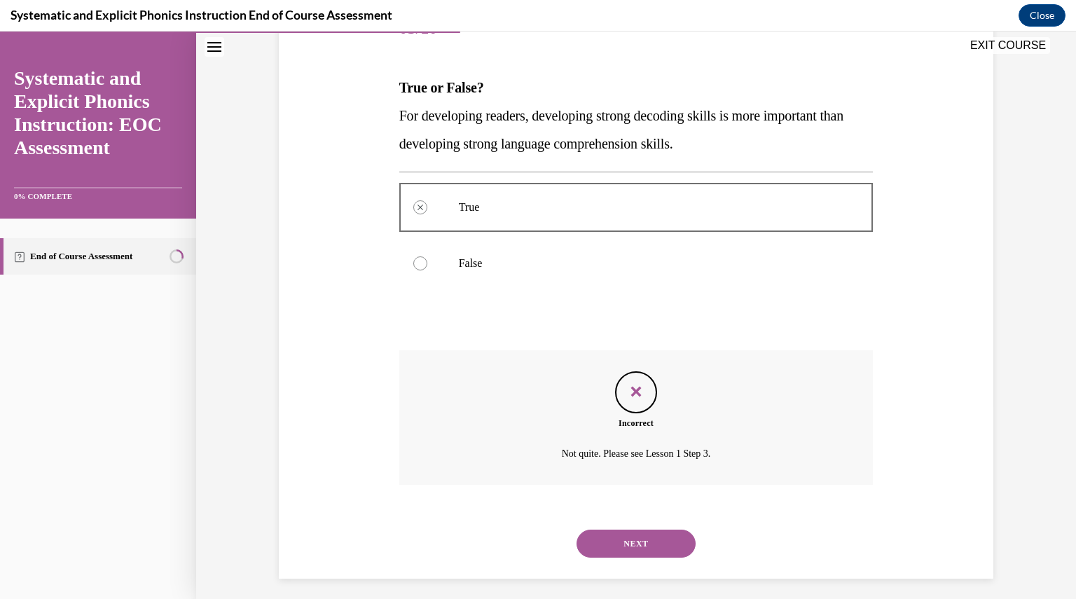
scroll to position [200, 0]
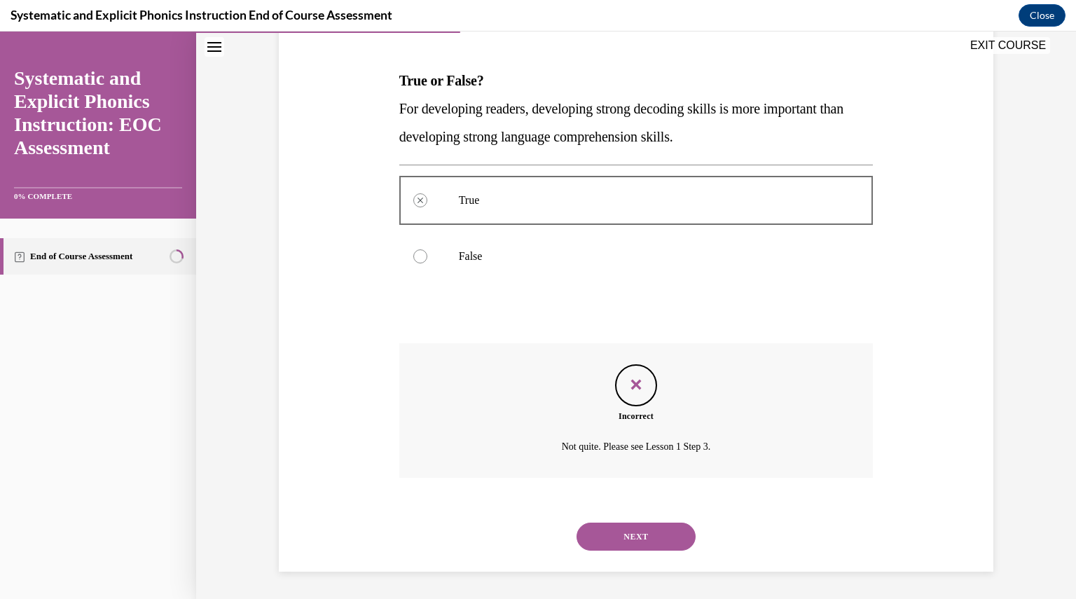
click at [626, 528] on button "NEXT" at bounding box center [635, 537] width 119 height 28
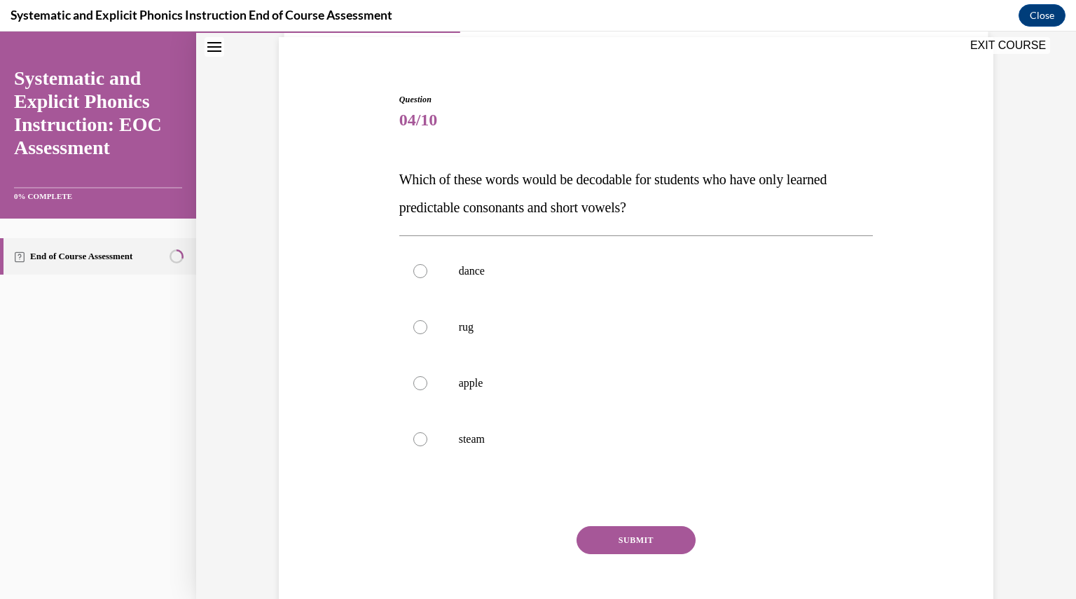
scroll to position [104, 0]
click at [509, 341] on div at bounding box center [636, 325] width 474 height 56
click at [651, 536] on button "SUBMIT" at bounding box center [635, 538] width 119 height 28
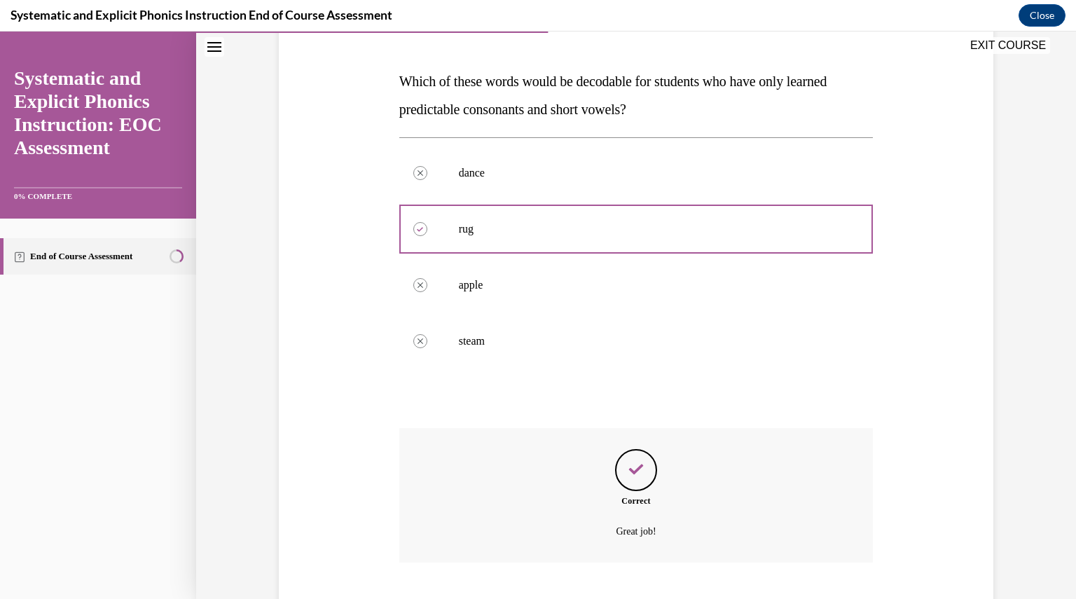
scroll to position [284, 0]
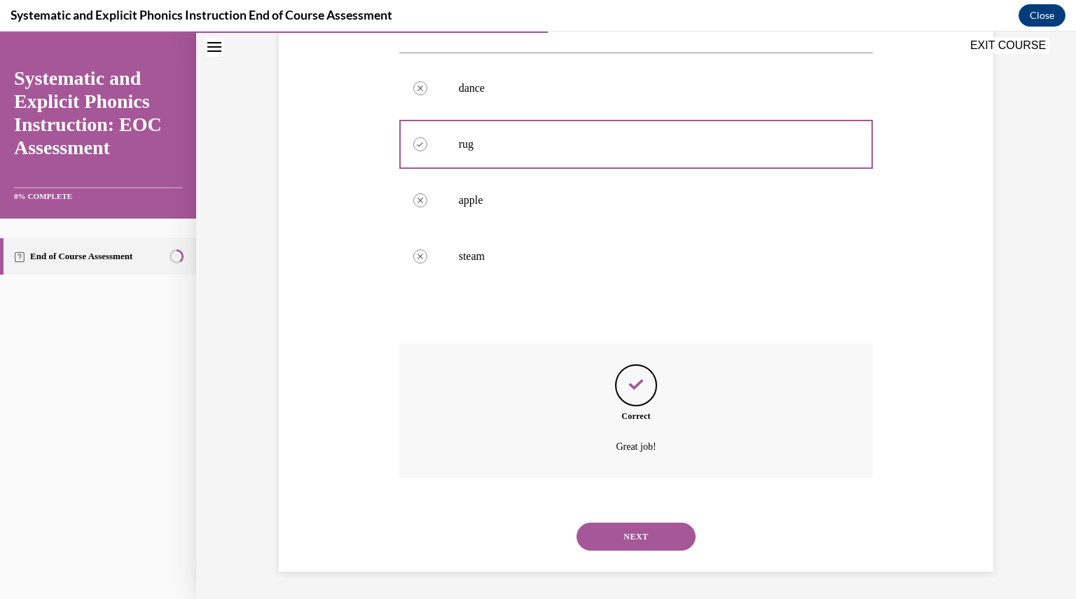
click at [641, 556] on div "NEXT" at bounding box center [636, 537] width 474 height 56
click at [656, 530] on button "NEXT" at bounding box center [635, 537] width 119 height 28
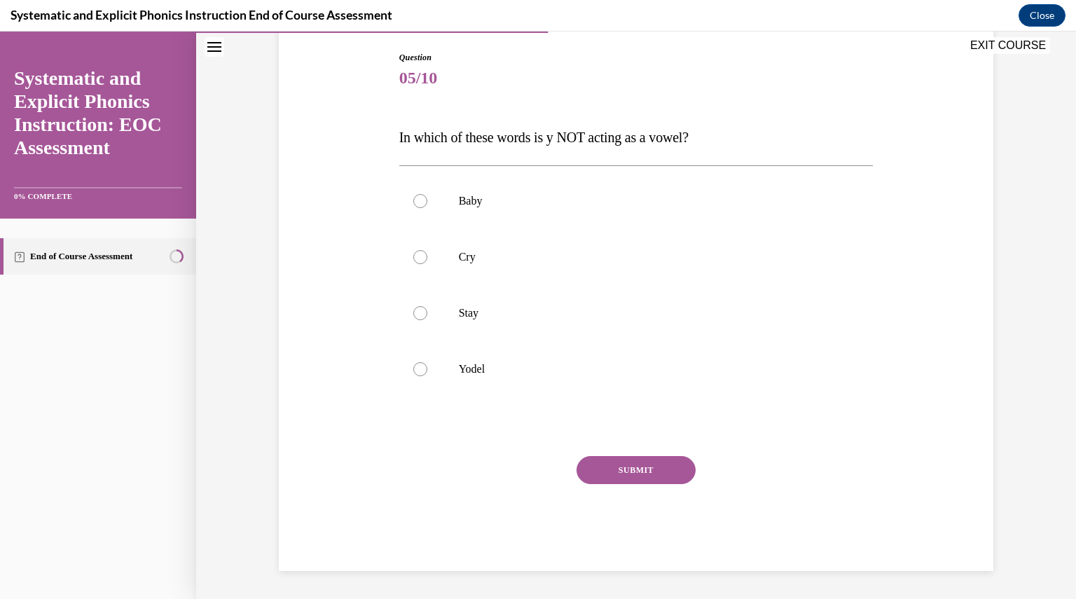
scroll to position [143, 0]
click at [435, 381] on div at bounding box center [636, 370] width 474 height 56
click at [605, 465] on button "SUBMIT" at bounding box center [635, 471] width 119 height 28
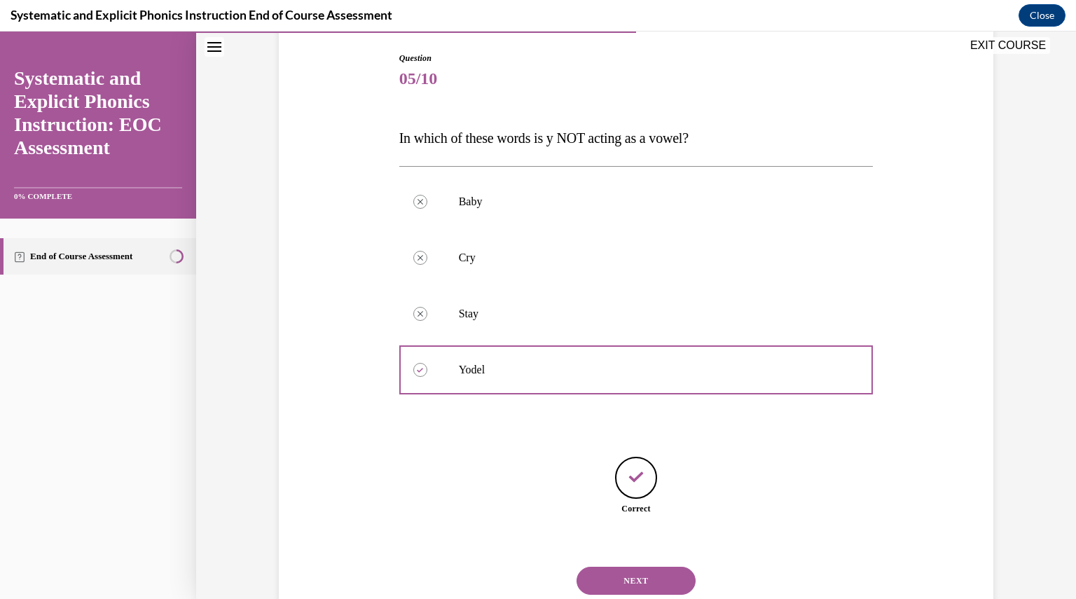
scroll to position [187, 0]
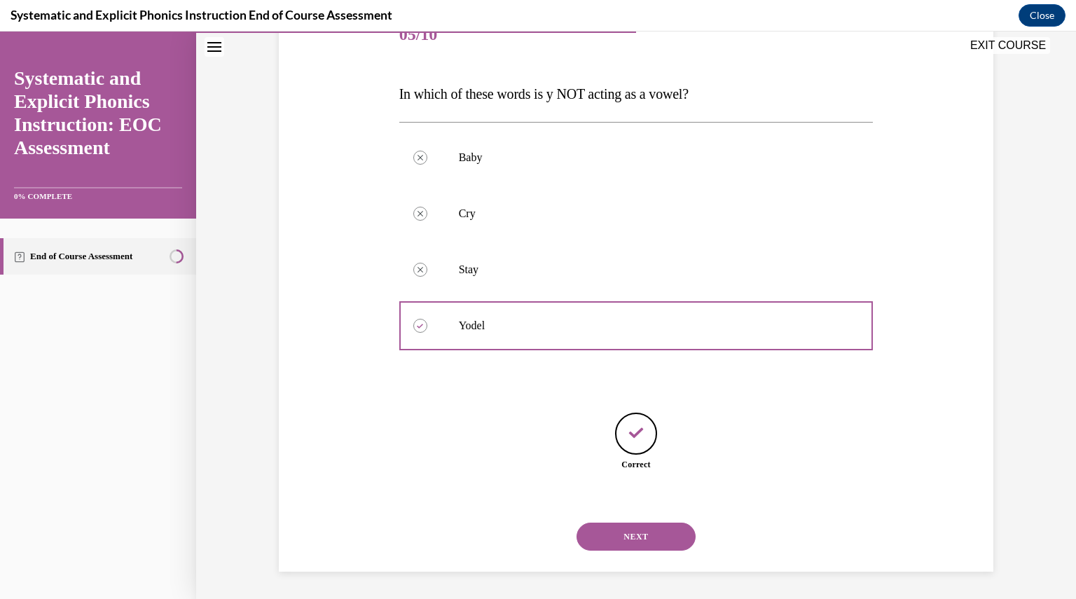
click at [636, 530] on button "NEXT" at bounding box center [635, 537] width 119 height 28
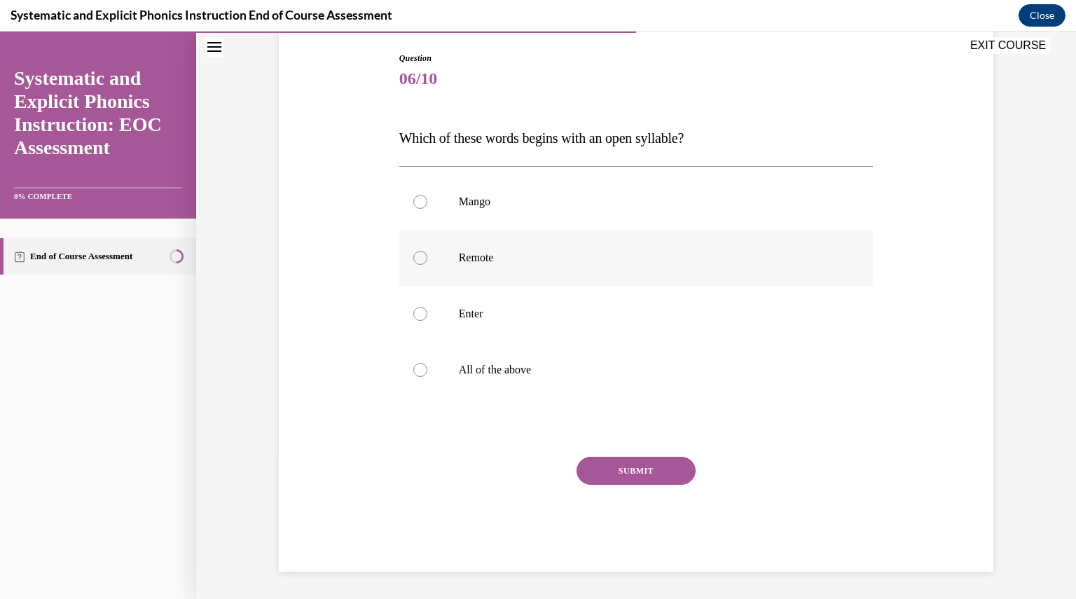
click at [404, 257] on div at bounding box center [636, 258] width 474 height 56
click at [612, 474] on button "SUBMIT" at bounding box center [635, 471] width 119 height 28
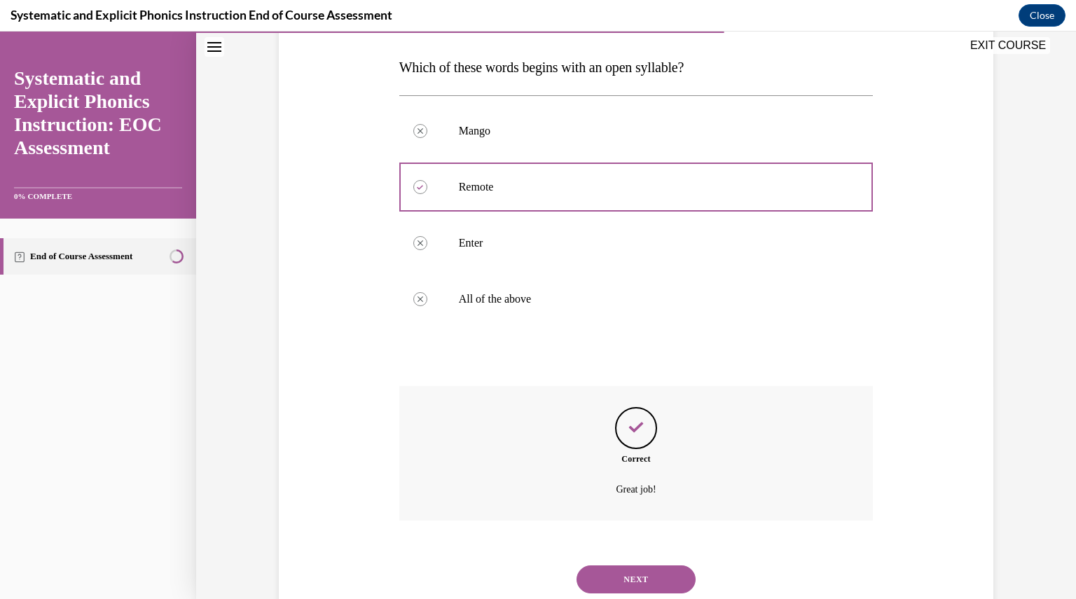
scroll to position [256, 0]
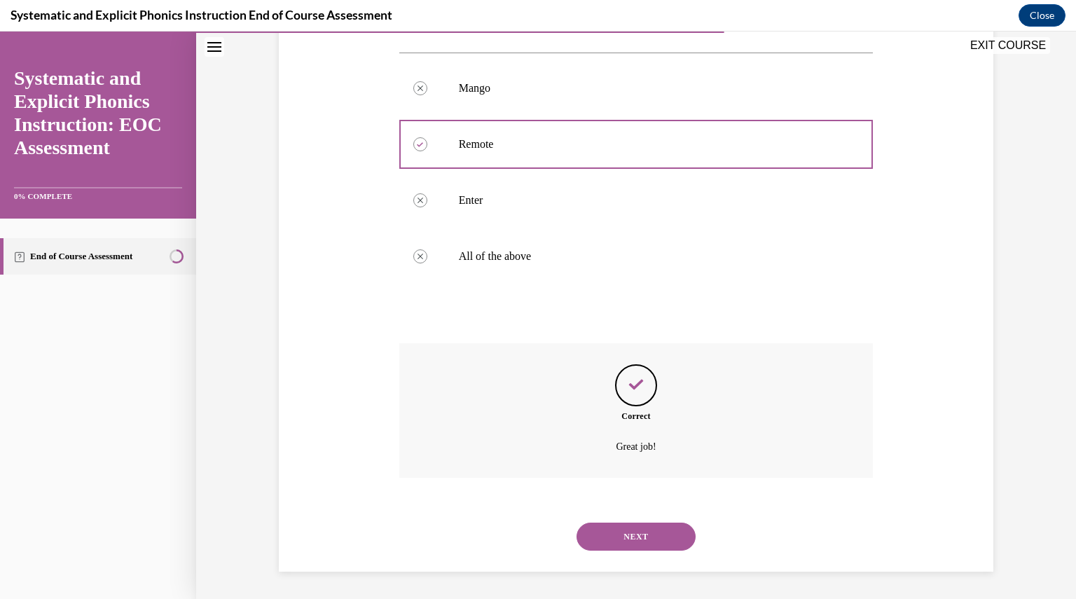
click at [637, 545] on button "NEXT" at bounding box center [635, 537] width 119 height 28
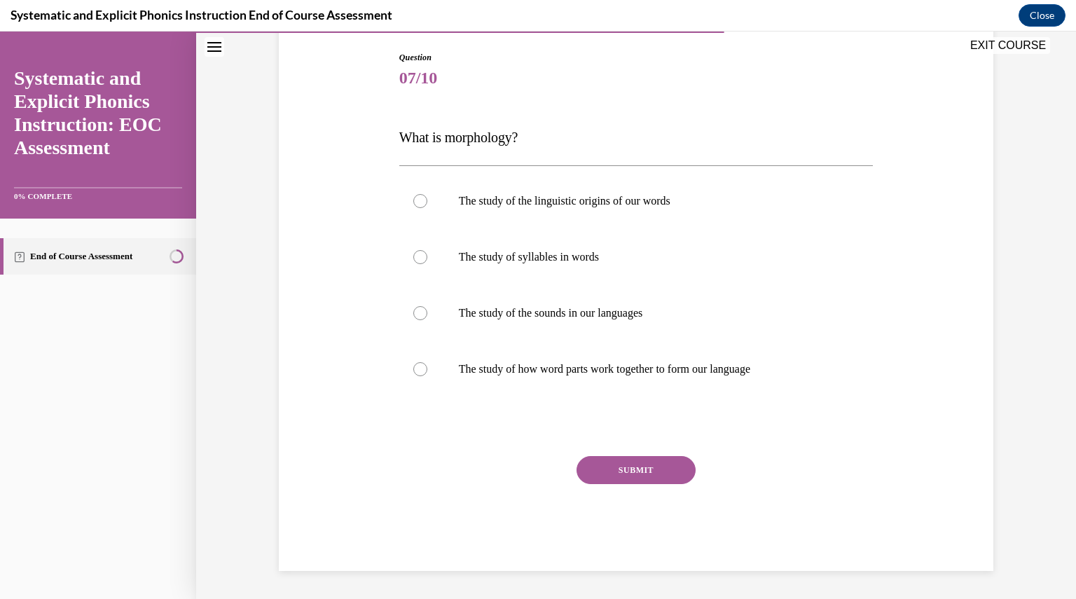
scroll to position [143, 0]
click at [660, 378] on div at bounding box center [636, 370] width 474 height 56
click at [626, 477] on button "SUBMIT" at bounding box center [635, 471] width 119 height 28
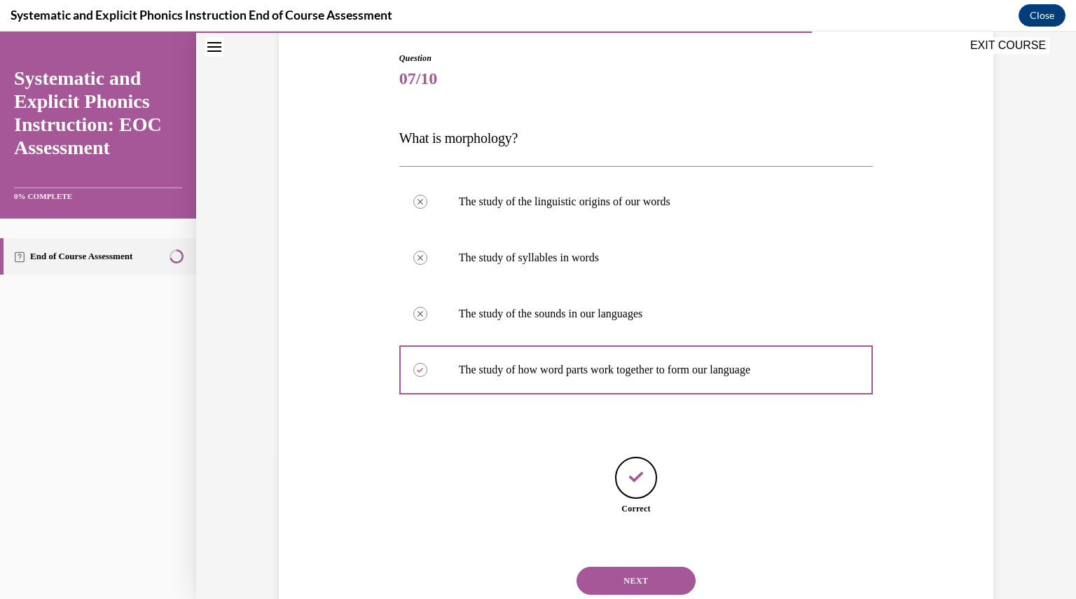
scroll to position [187, 0]
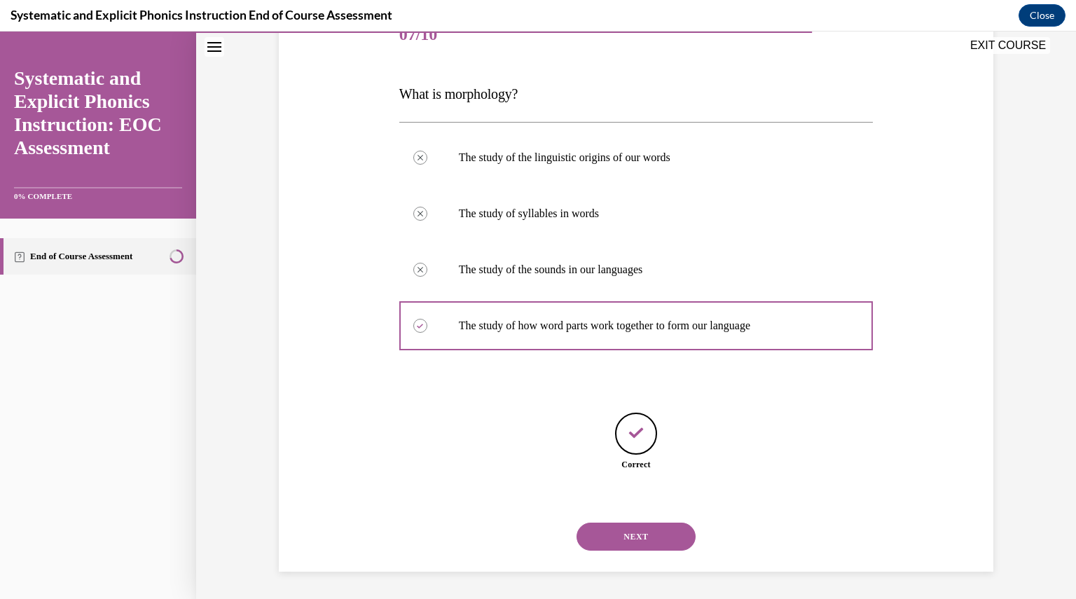
click at [617, 533] on button "NEXT" at bounding box center [635, 537] width 119 height 28
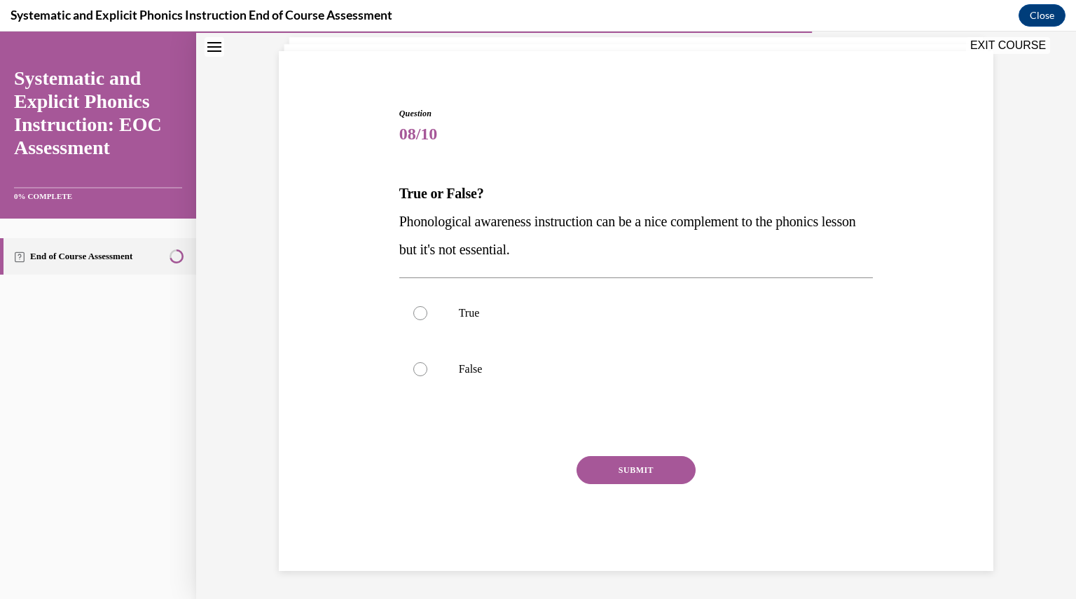
scroll to position [87, 0]
click at [493, 368] on p "False" at bounding box center [649, 370] width 380 height 14
click at [573, 458] on div "SUBMIT" at bounding box center [636, 492] width 474 height 70
click at [577, 460] on button "SUBMIT" at bounding box center [635, 471] width 119 height 28
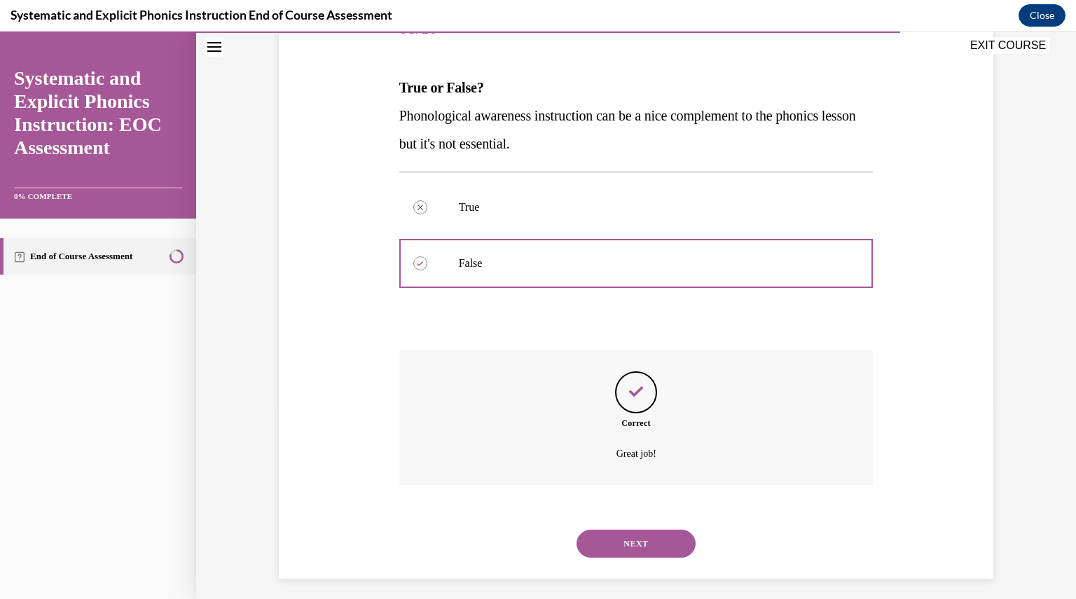
scroll to position [200, 0]
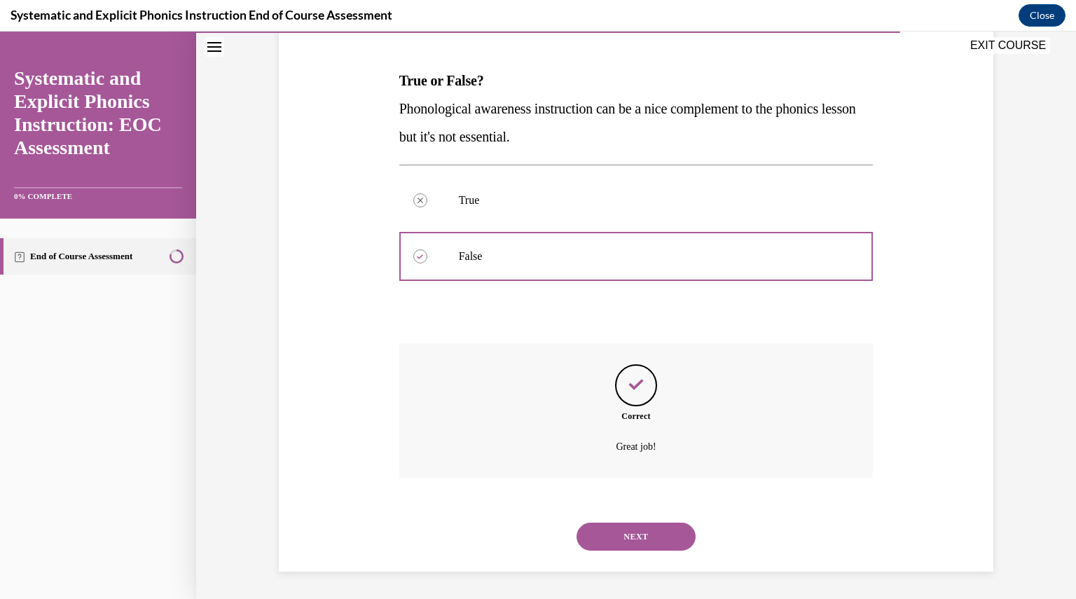
click at [626, 538] on button "NEXT" at bounding box center [635, 537] width 119 height 28
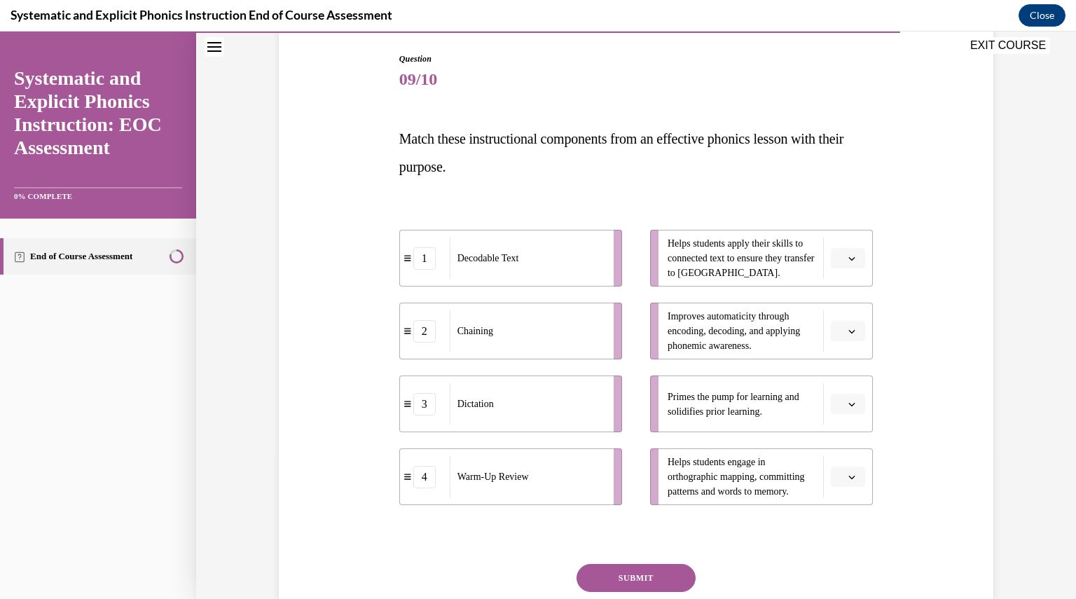
scroll to position [140, 0]
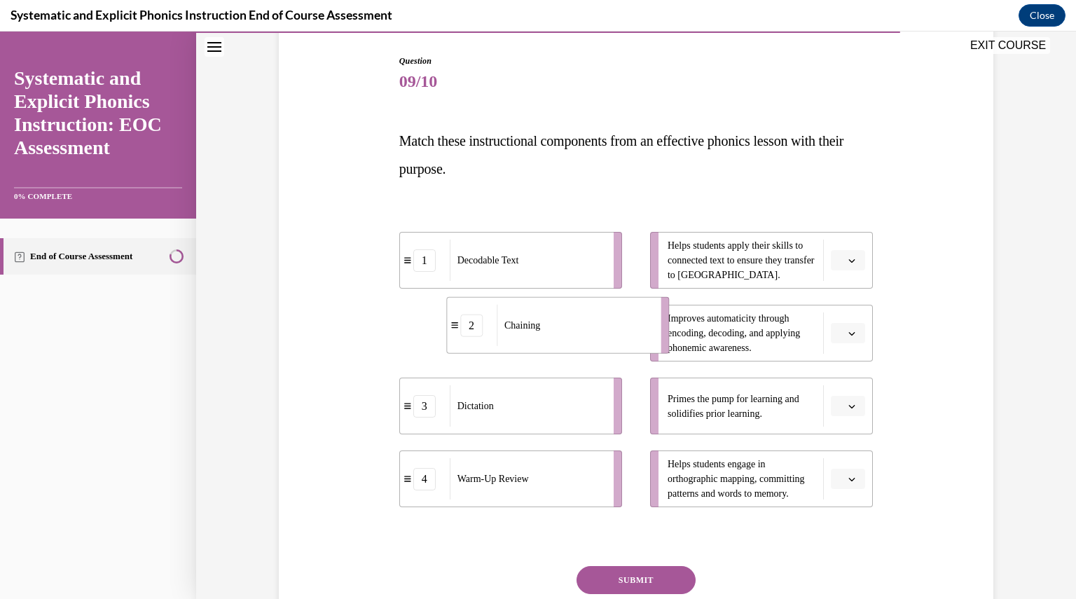
drag, startPoint x: 565, startPoint y: 358, endPoint x: 643, endPoint y: 347, distance: 78.5
click at [643, 347] on li "2 Chaining" at bounding box center [557, 325] width 223 height 57
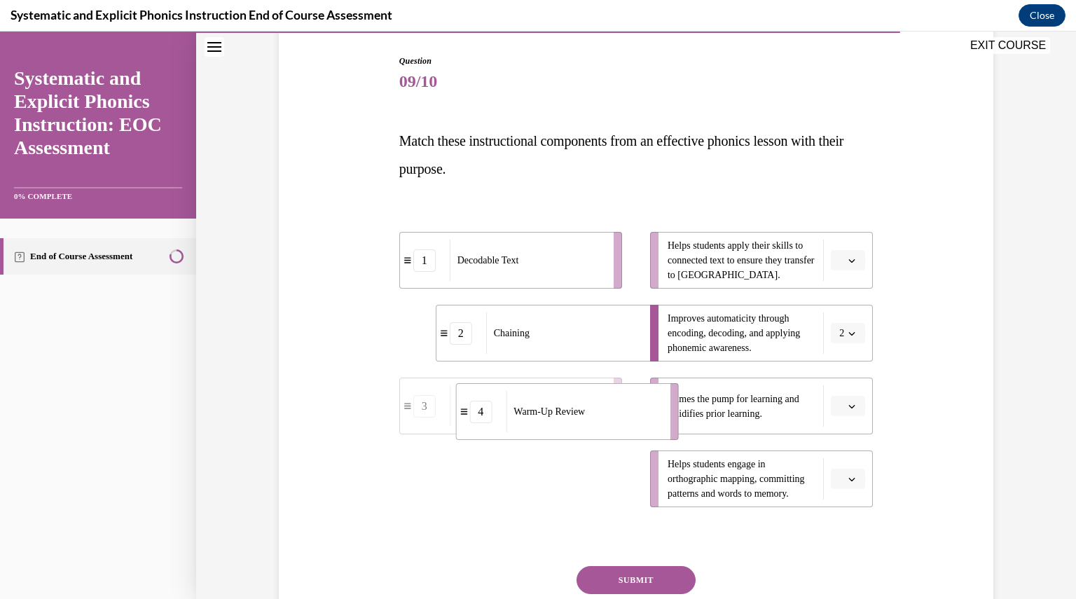
drag, startPoint x: 581, startPoint y: 485, endPoint x: 640, endPoint y: 415, distance: 92.0
click at [640, 415] on div "Warm-Up Review" at bounding box center [583, 411] width 155 height 41
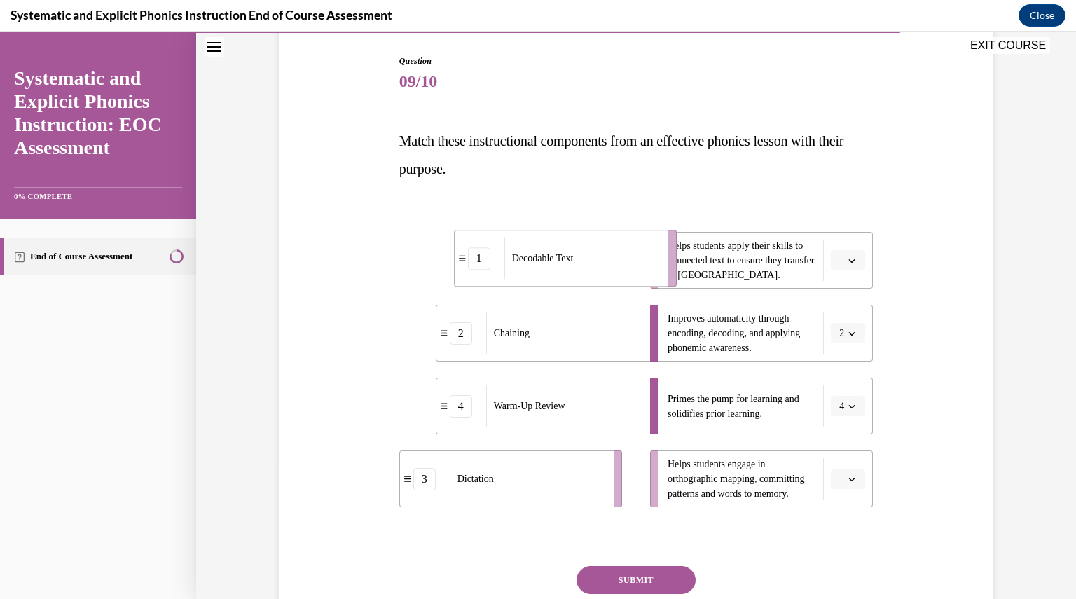
drag, startPoint x: 584, startPoint y: 256, endPoint x: 643, endPoint y: 254, distance: 58.9
click at [643, 254] on div "Decodable Text" at bounding box center [581, 257] width 155 height 41
drag, startPoint x: 587, startPoint y: 492, endPoint x: 636, endPoint y: 489, distance: 49.2
click at [636, 489] on div "Dictation" at bounding box center [576, 475] width 155 height 41
click at [643, 569] on button "SUBMIT" at bounding box center [635, 580] width 119 height 28
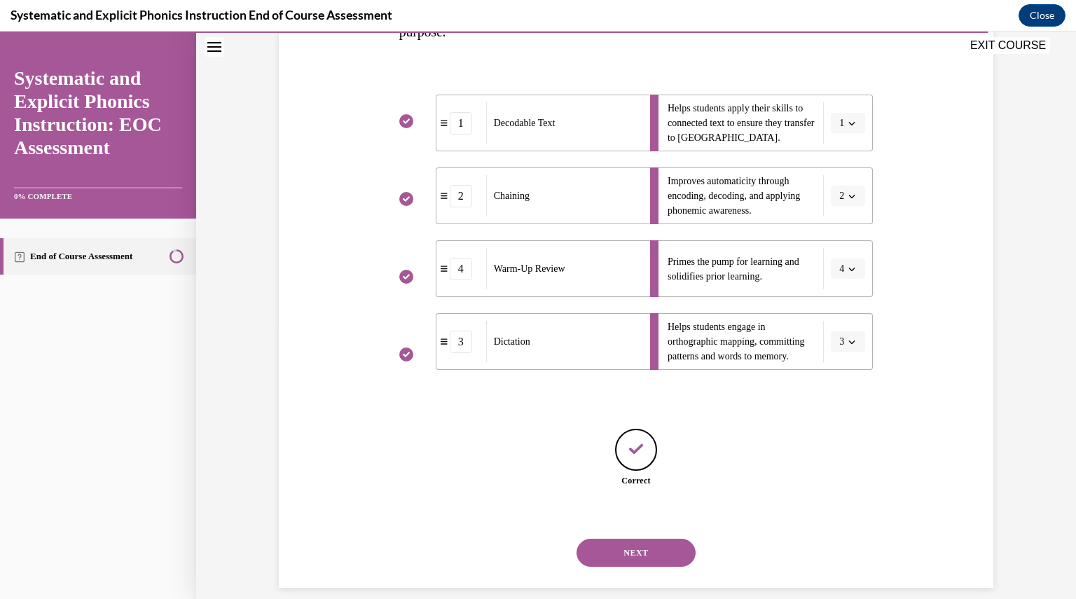
scroll to position [293, 0]
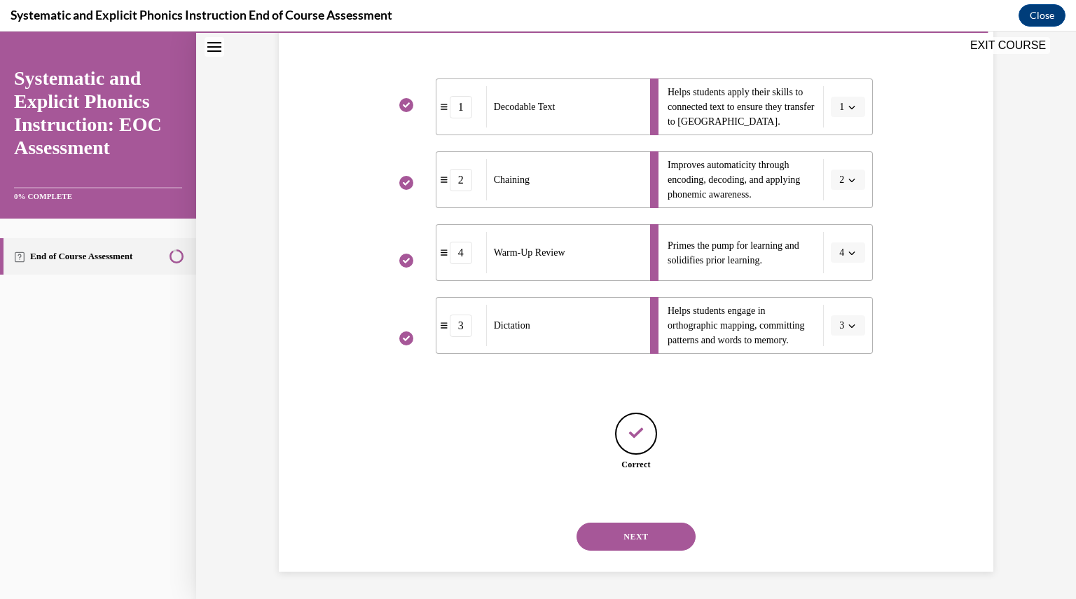
click at [655, 543] on button "NEXT" at bounding box center [635, 537] width 119 height 28
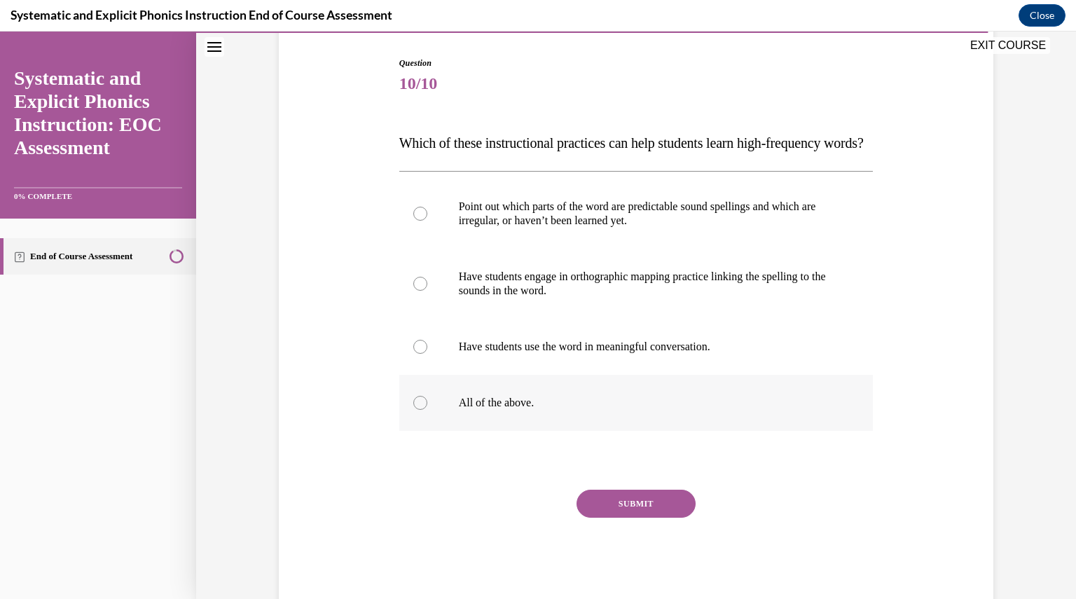
scroll to position [140, 0]
click at [593, 429] on div at bounding box center [636, 401] width 474 height 56
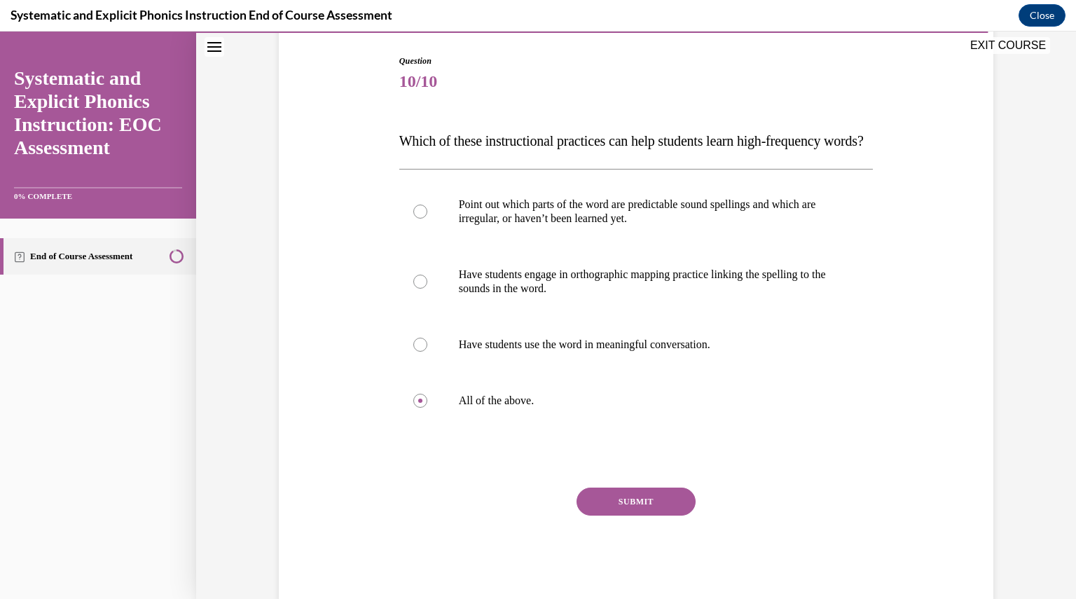
click at [609, 516] on button "SUBMIT" at bounding box center [635, 502] width 119 height 28
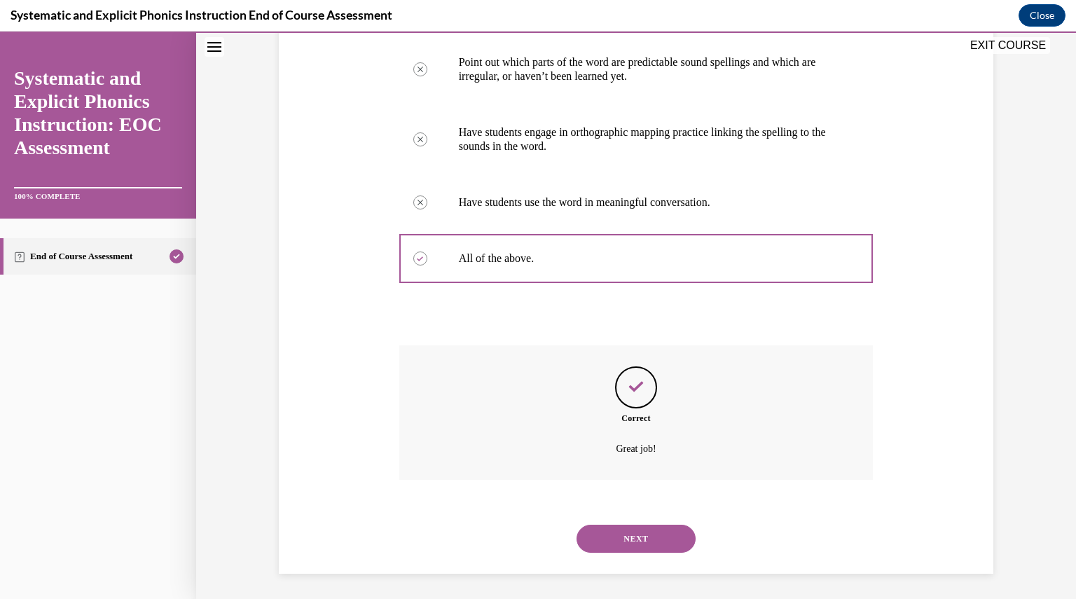
scroll to position [312, 0]
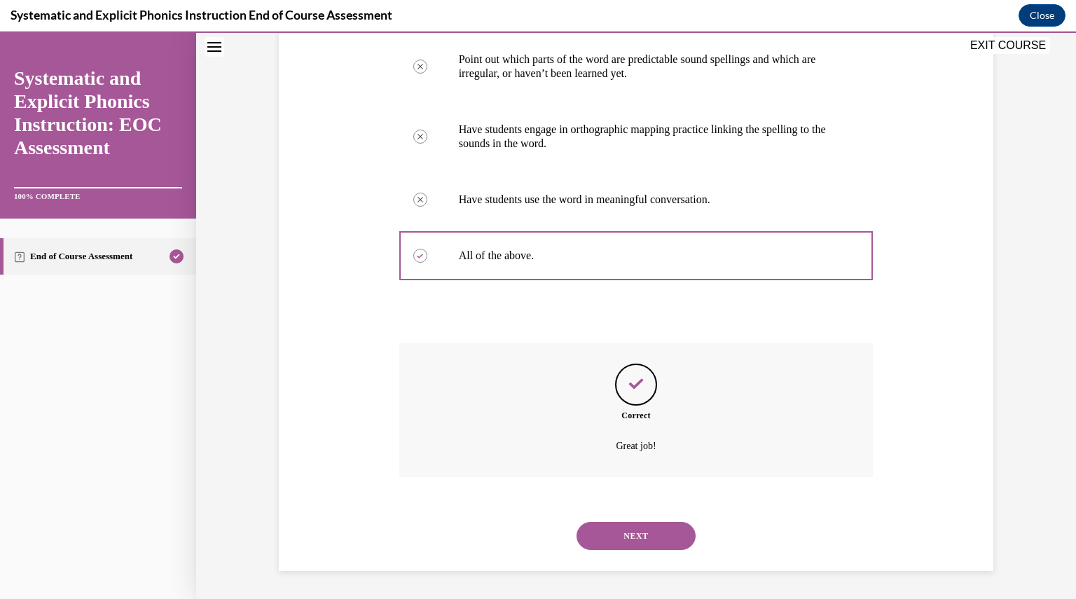
click at [609, 525] on button "NEXT" at bounding box center [635, 536] width 119 height 28
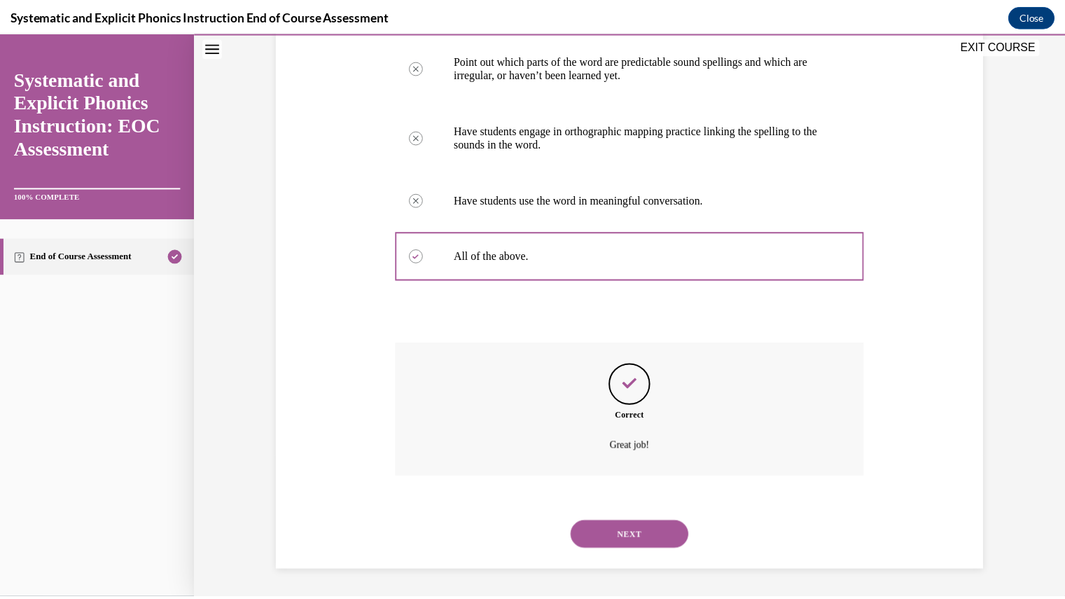
scroll to position [150, 0]
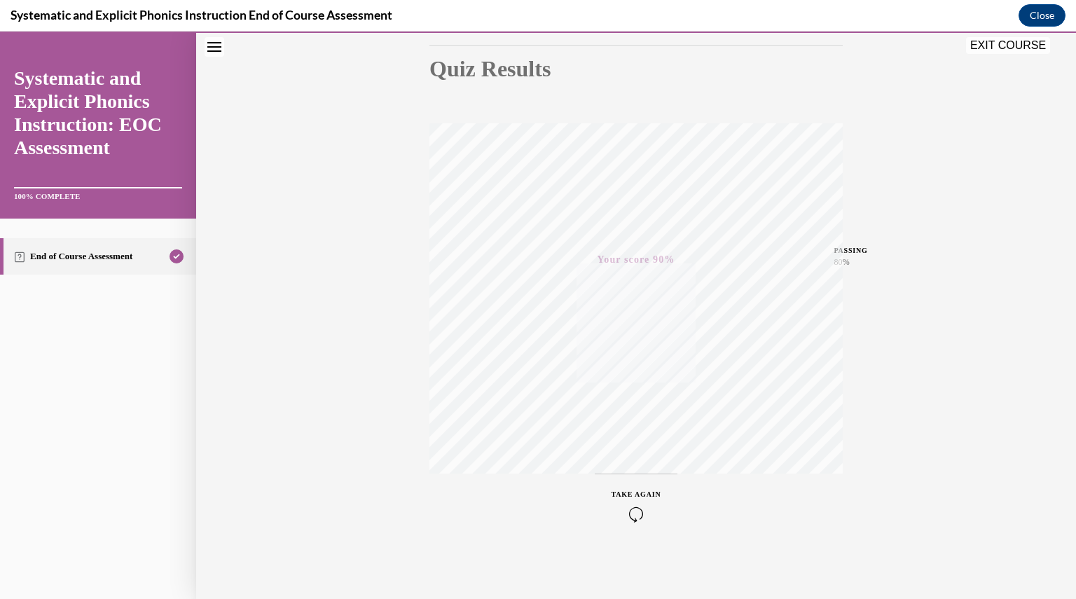
click at [988, 50] on button "EXIT COURSE" at bounding box center [1008, 45] width 84 height 17
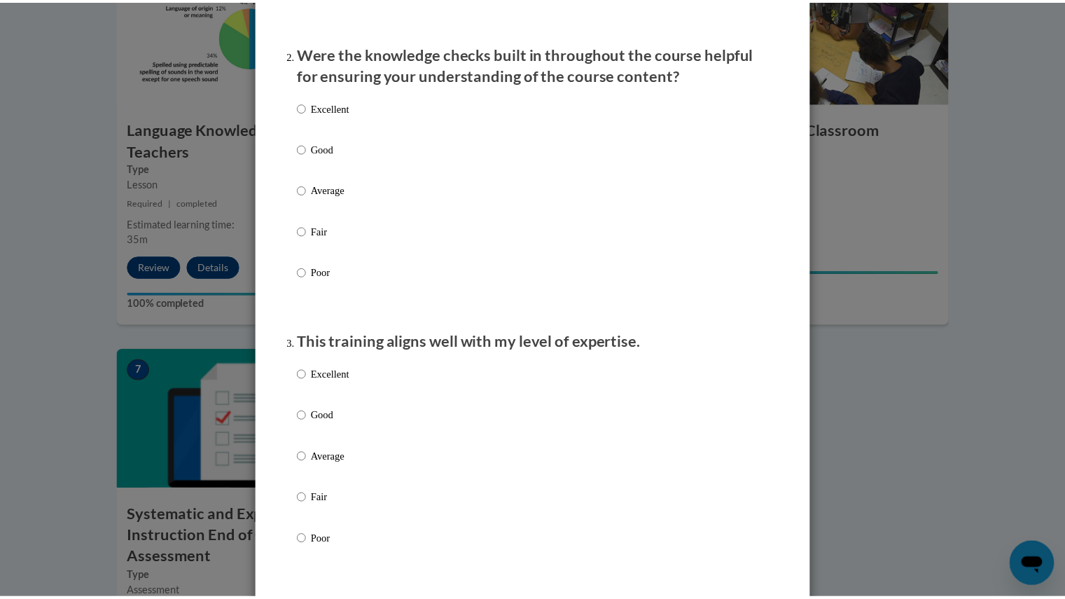
scroll to position [0, 0]
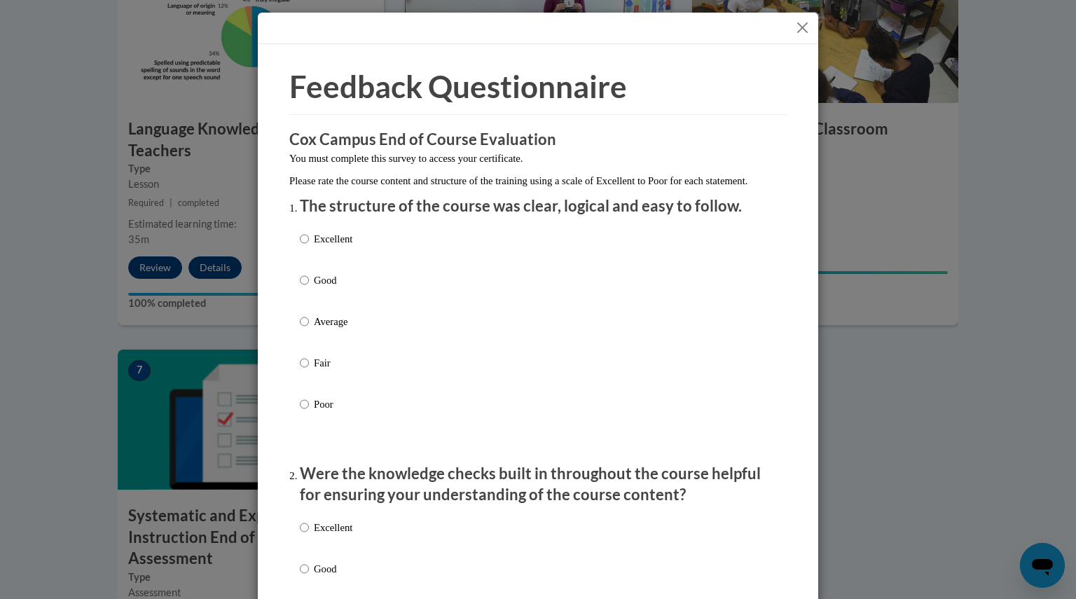
click at [794, 30] on button "Close" at bounding box center [803, 28] width 18 height 18
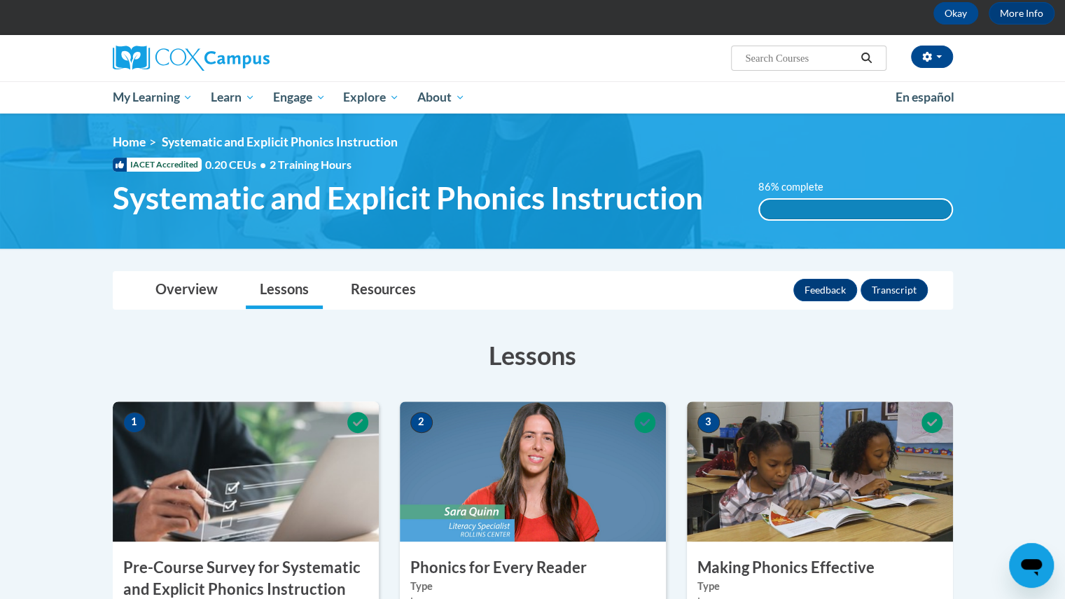
scroll to position [70, 0]
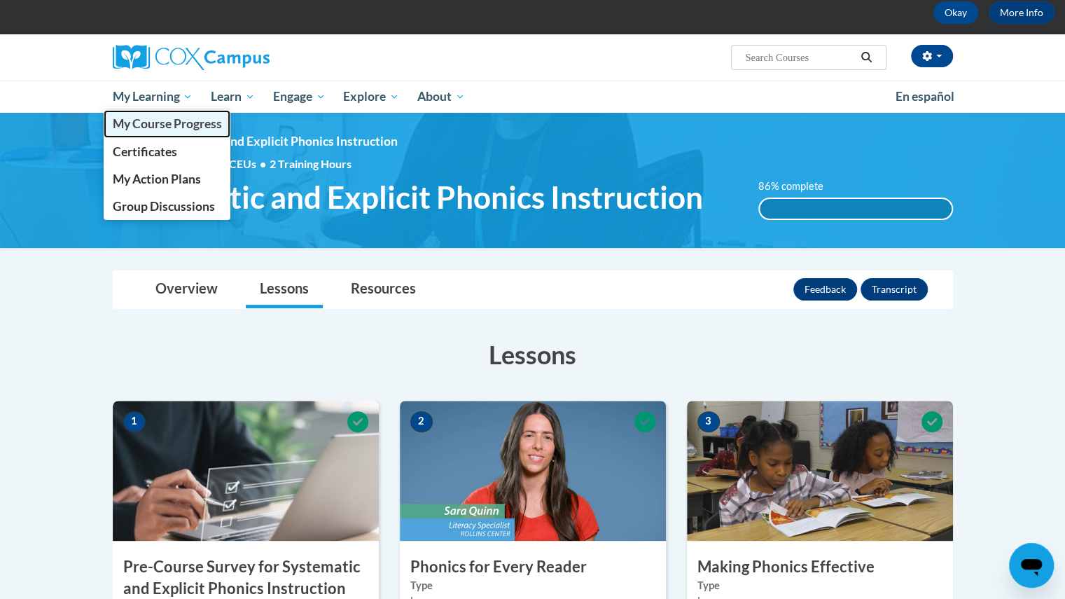
click at [127, 130] on span "My Course Progress" at bounding box center [166, 123] width 109 height 15
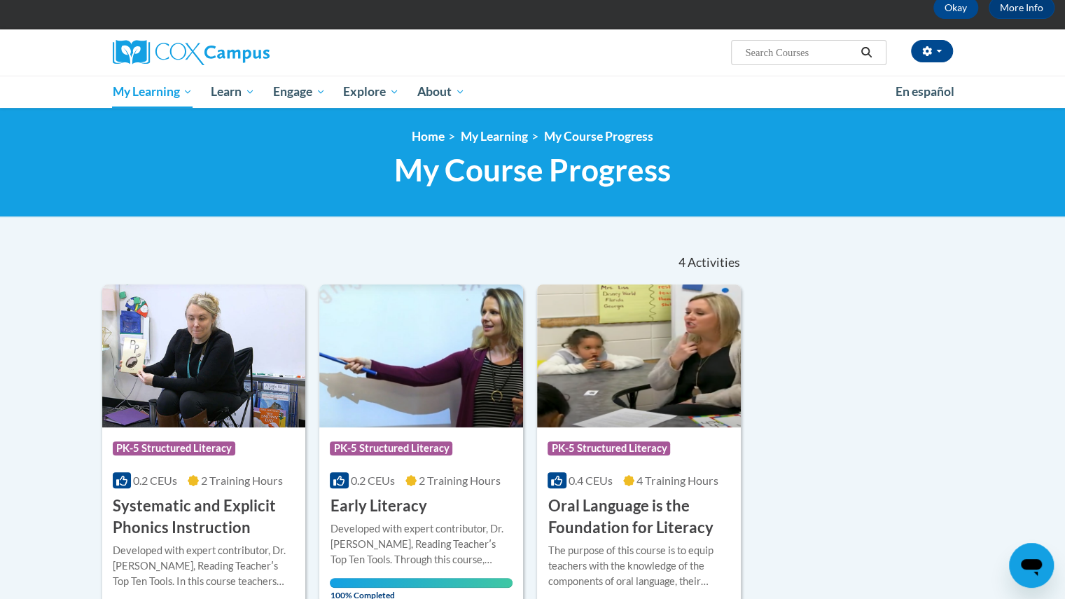
scroll to position [70, 0]
